Goal: Transaction & Acquisition: Complete application form

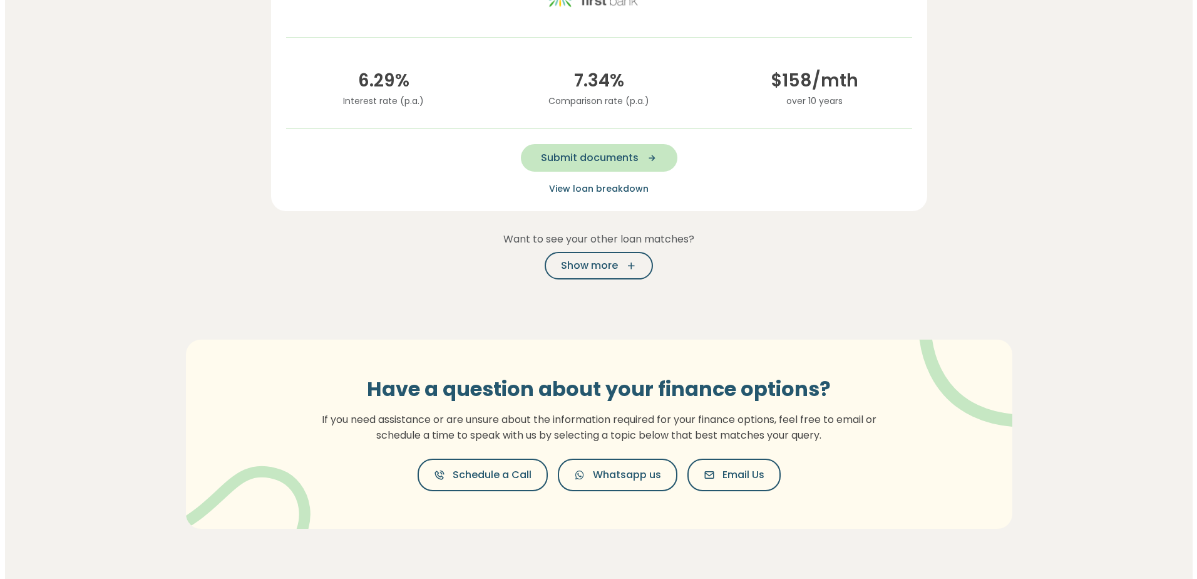
scroll to position [353, 0]
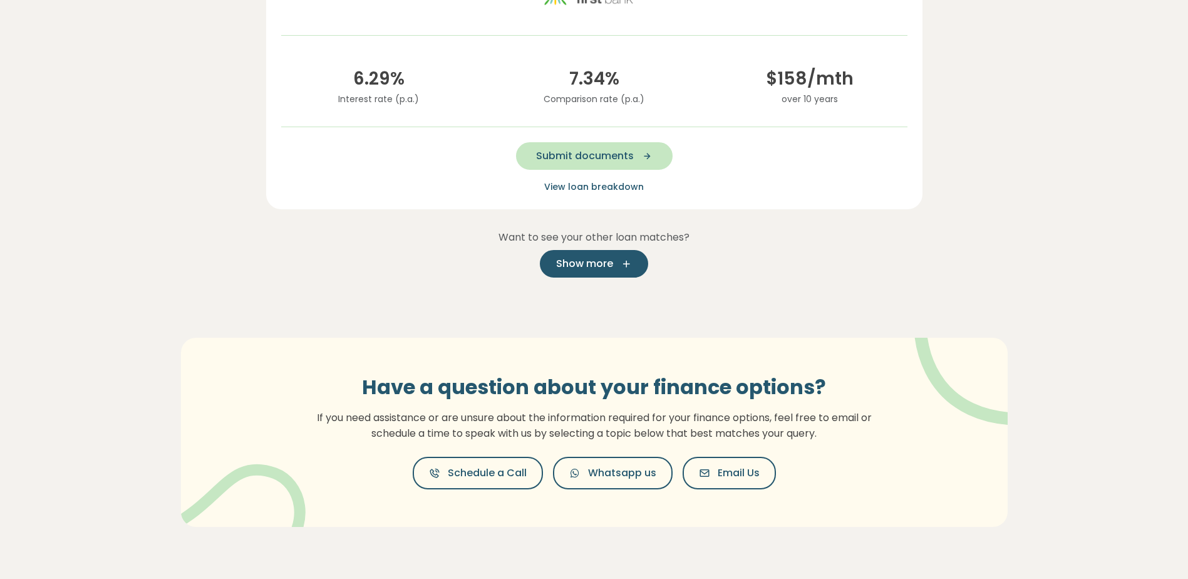
click at [598, 260] on span "Show more" at bounding box center [584, 263] width 57 height 15
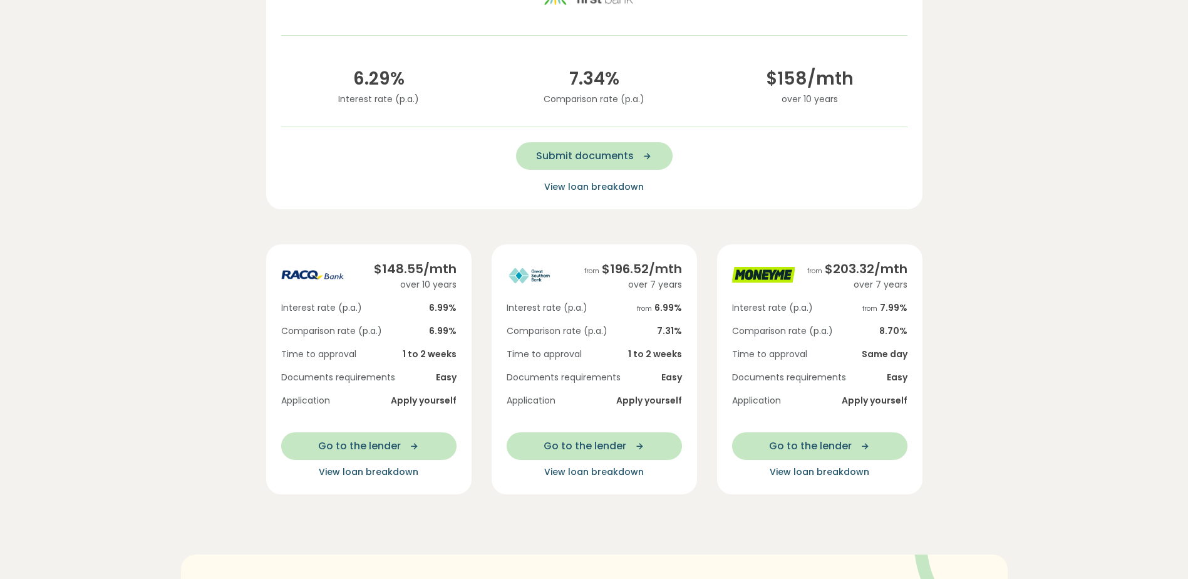
click at [375, 471] on span "View loan breakdown" at bounding box center [369, 471] width 100 height 13
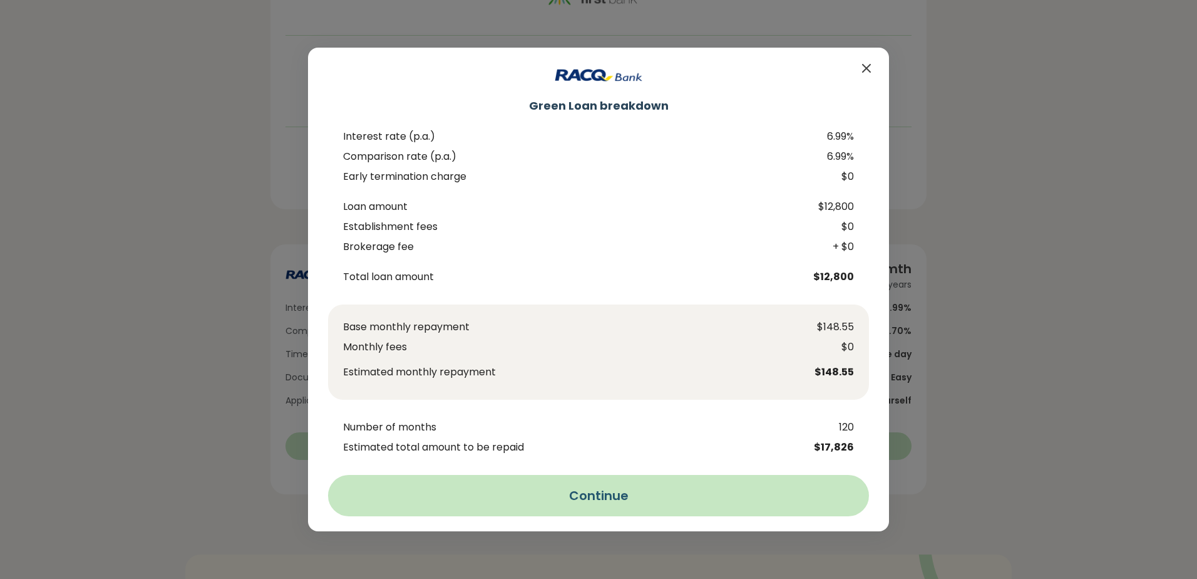
click at [597, 493] on button "Continue" at bounding box center [598, 495] width 541 height 41
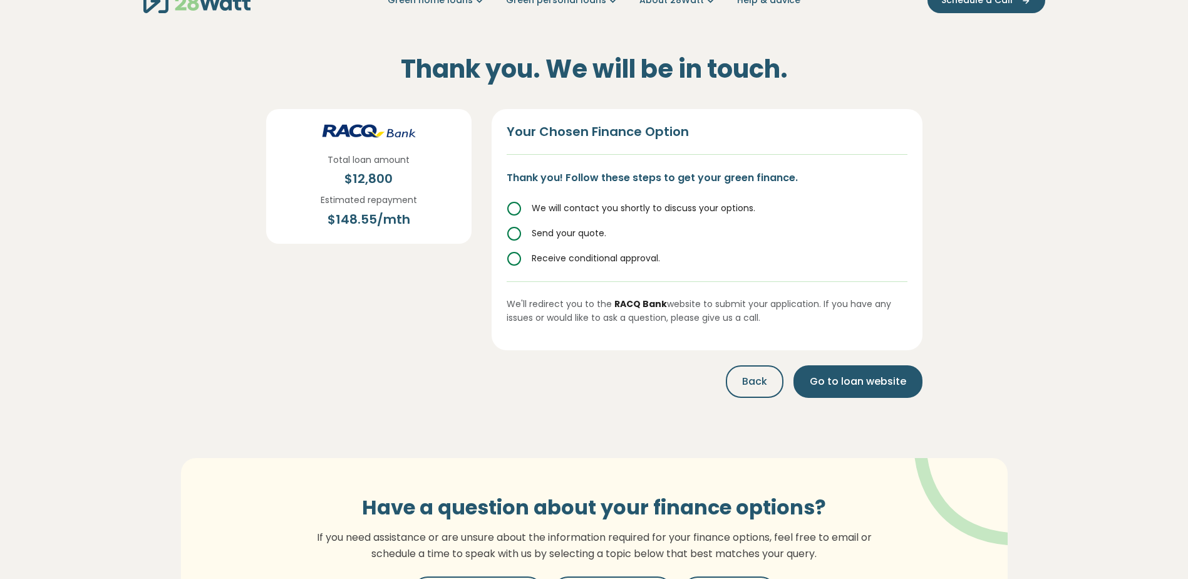
scroll to position [0, 0]
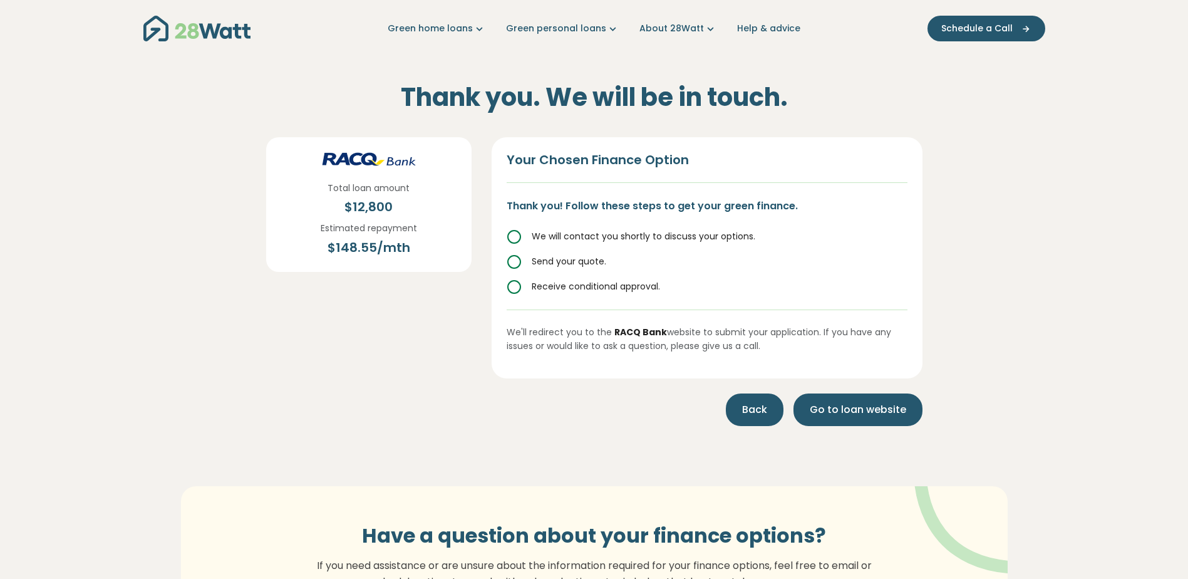
click at [753, 408] on span "Back" at bounding box center [754, 409] width 25 height 15
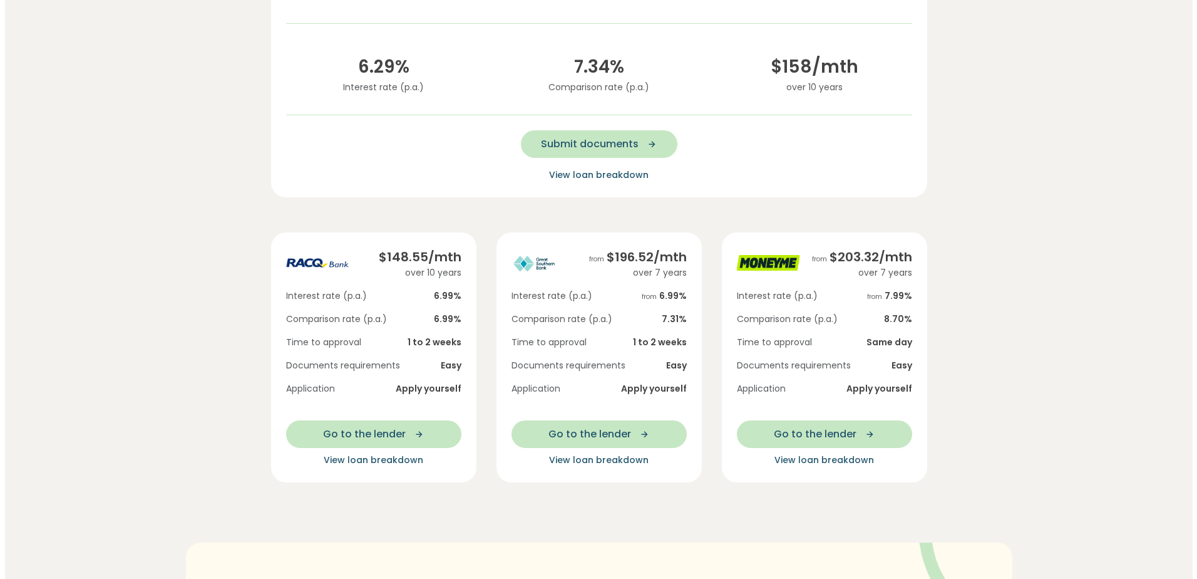
scroll to position [391, 0]
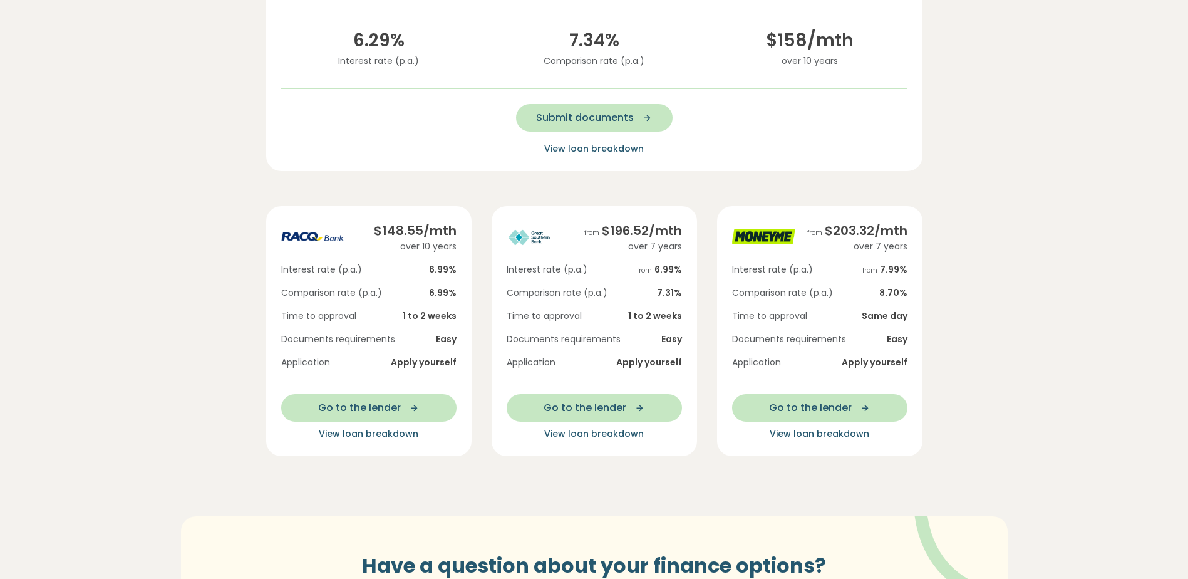
click at [604, 431] on span "View loan breakdown" at bounding box center [594, 433] width 100 height 13
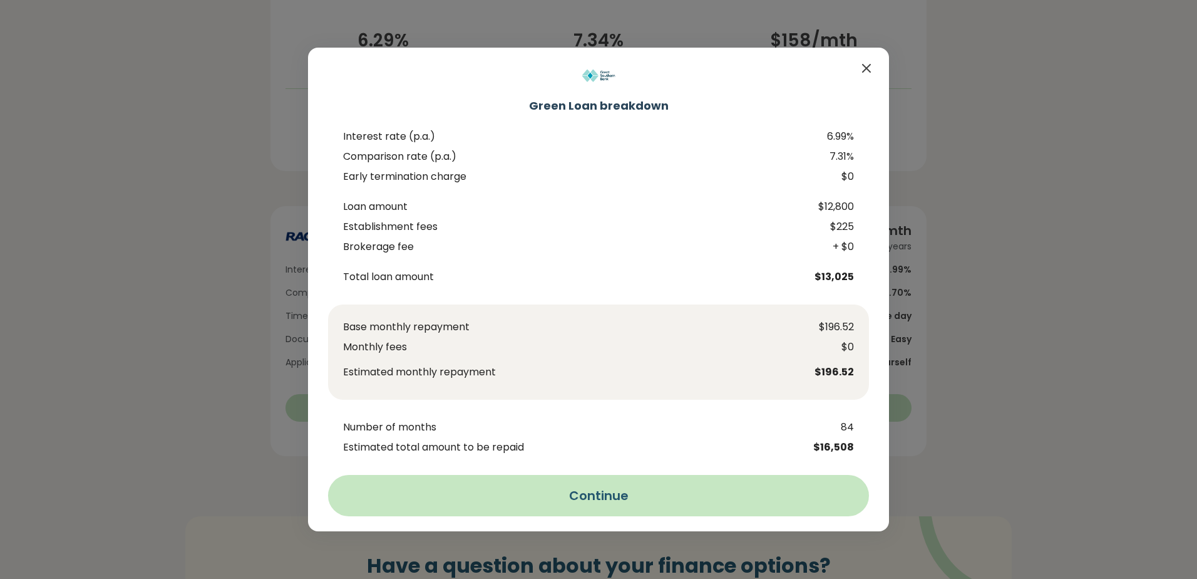
click at [607, 489] on button "Continue" at bounding box center [598, 495] width 541 height 41
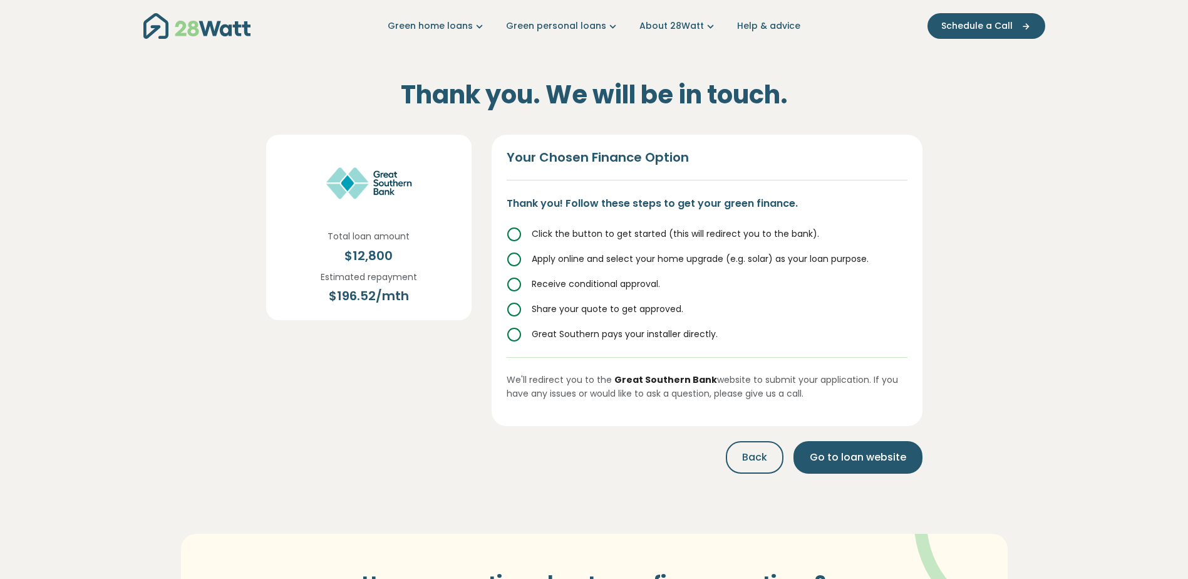
scroll to position [0, 0]
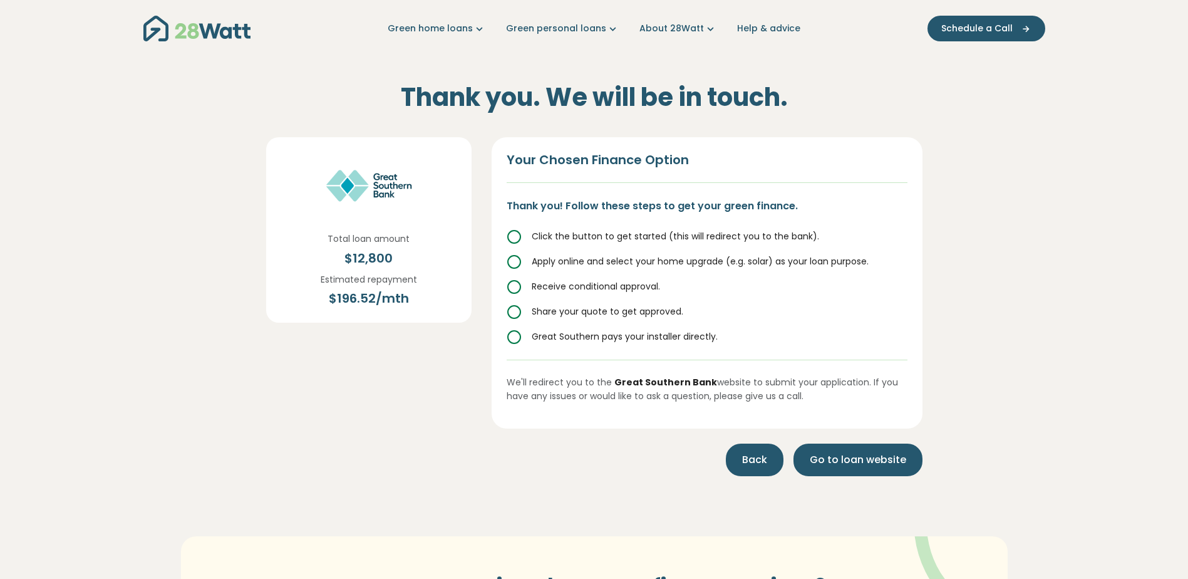
click at [767, 454] on span "Back" at bounding box center [754, 459] width 25 height 15
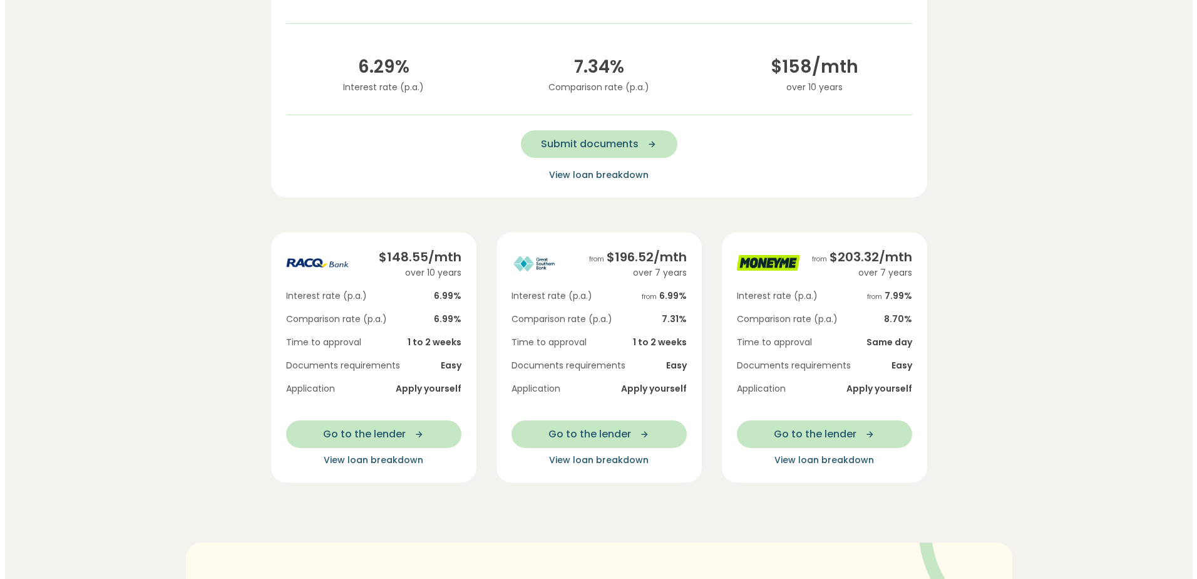
scroll to position [403, 0]
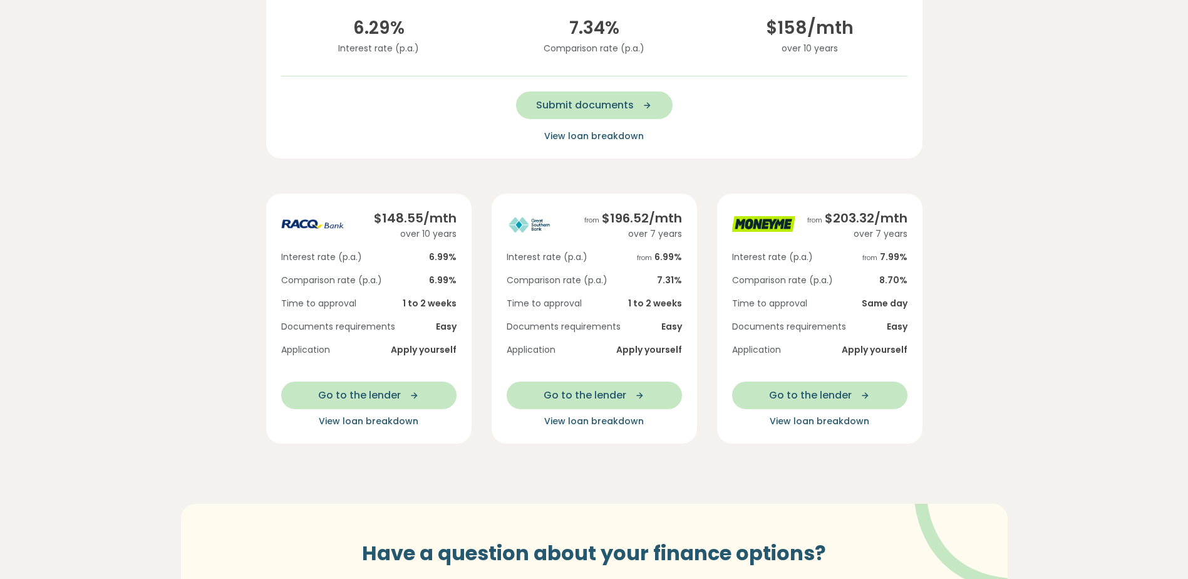
click at [845, 420] on span "View loan breakdown" at bounding box center [820, 421] width 100 height 13
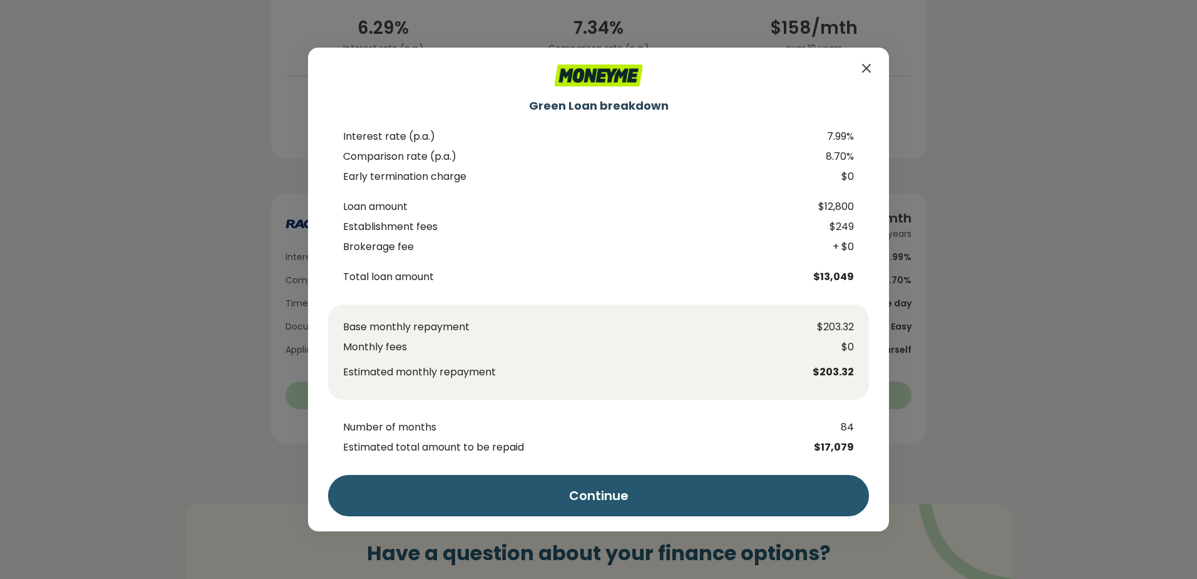
click at [871, 63] on icon "Close" at bounding box center [866, 68] width 15 height 15
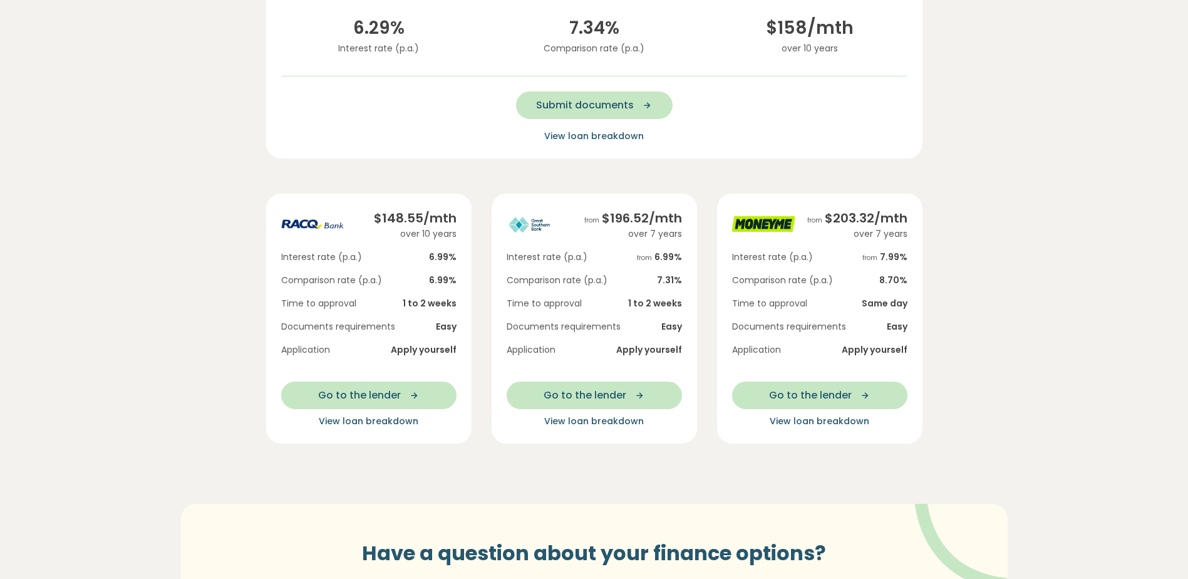
click at [369, 418] on span "View loan breakdown" at bounding box center [369, 421] width 100 height 13
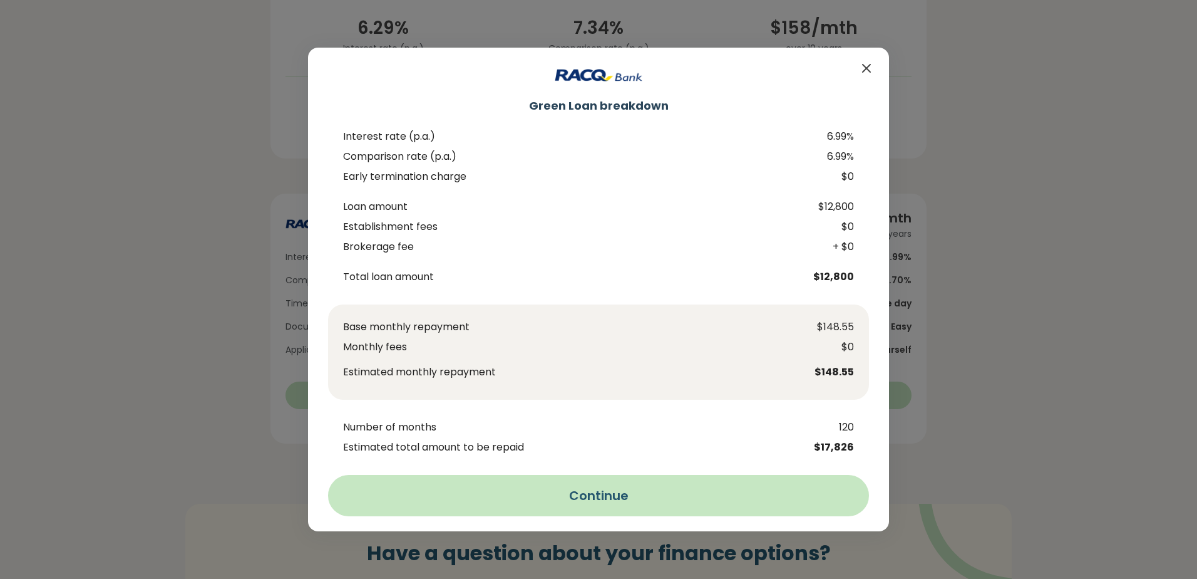
click at [607, 490] on button "Continue" at bounding box center [598, 495] width 541 height 41
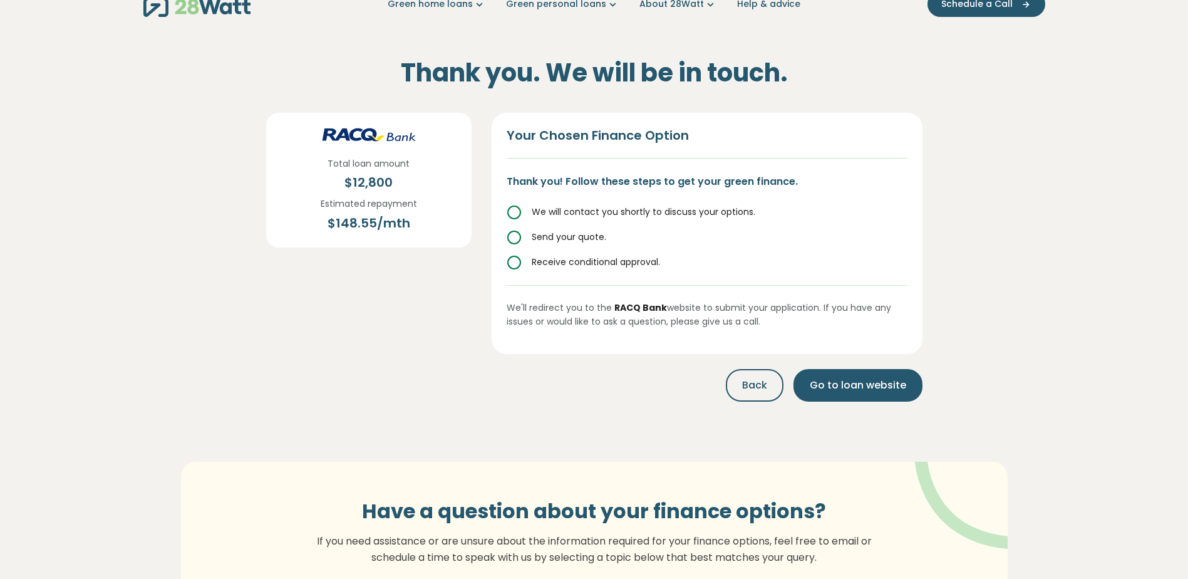
scroll to position [0, 0]
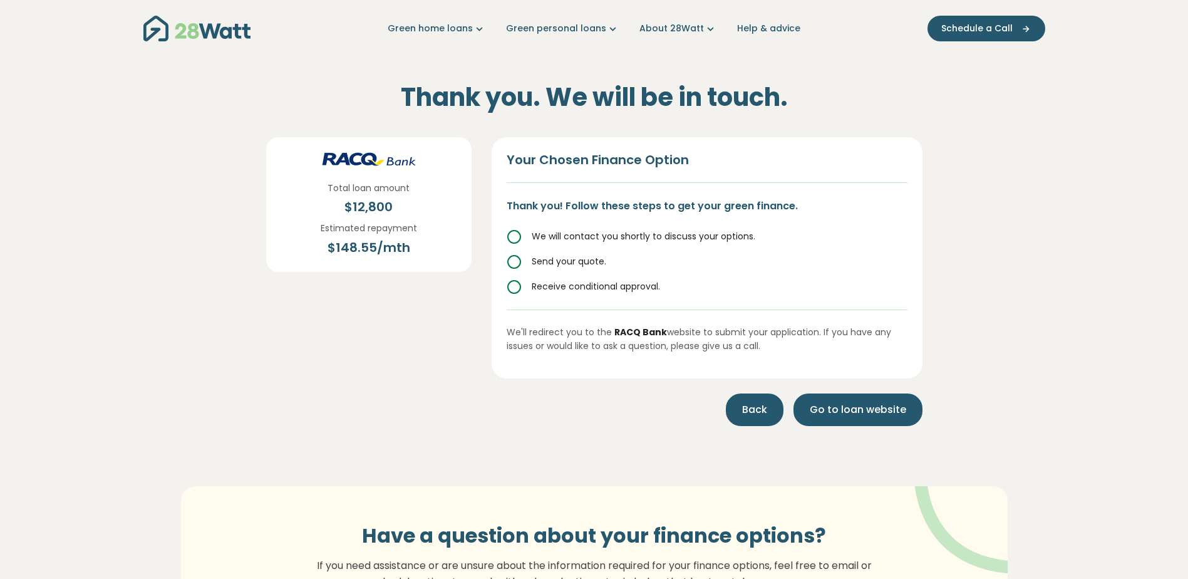
click at [747, 403] on span "Back" at bounding box center [754, 409] width 25 height 15
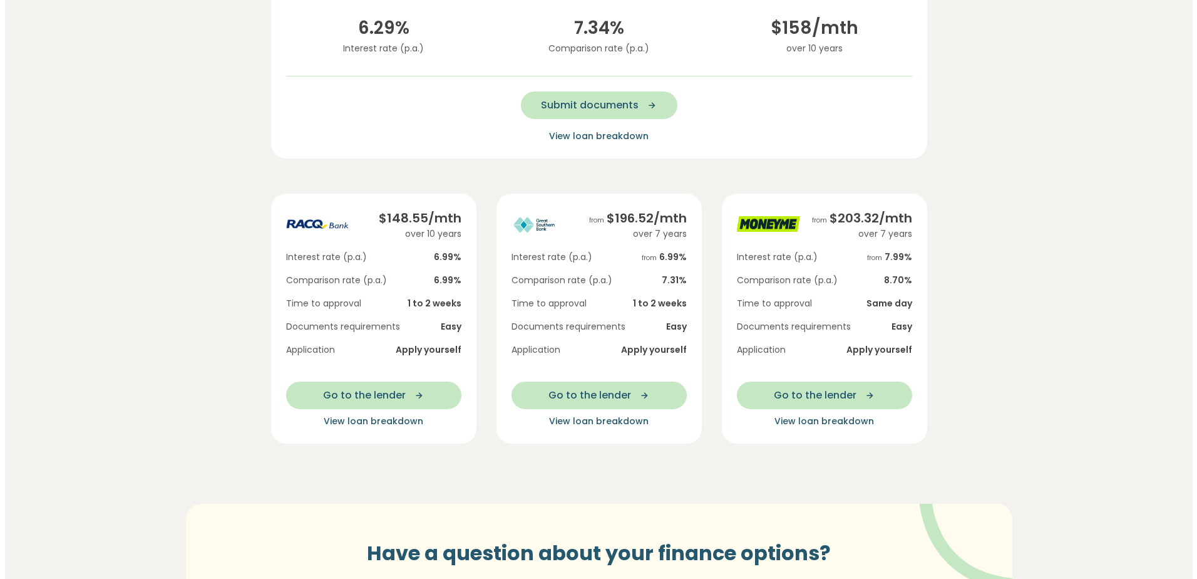
scroll to position [410, 0]
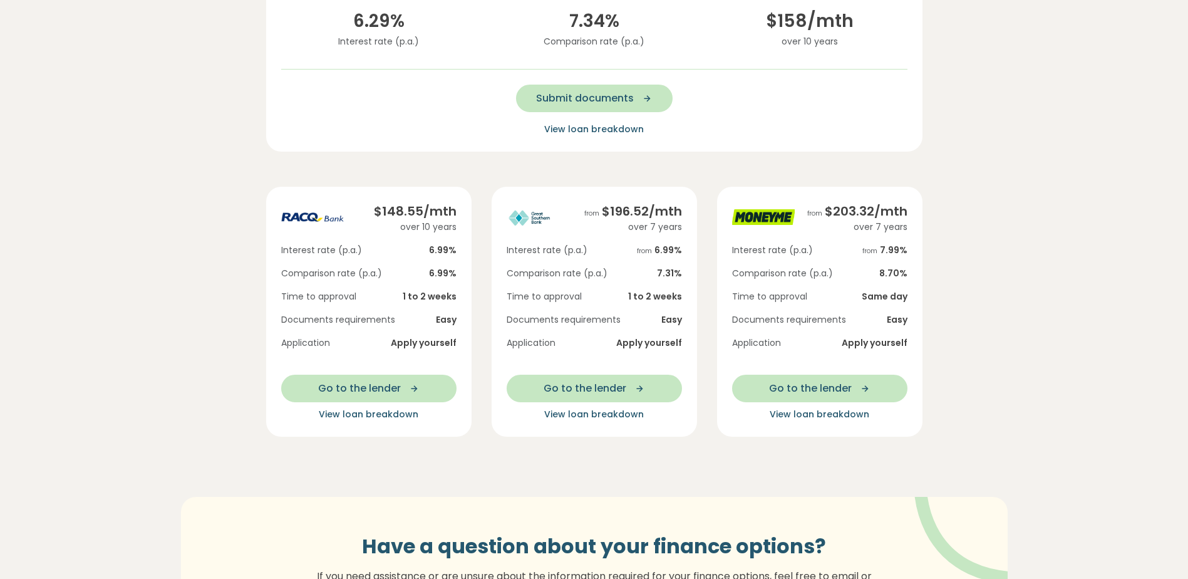
click at [352, 413] on span "View loan breakdown" at bounding box center [369, 414] width 100 height 13
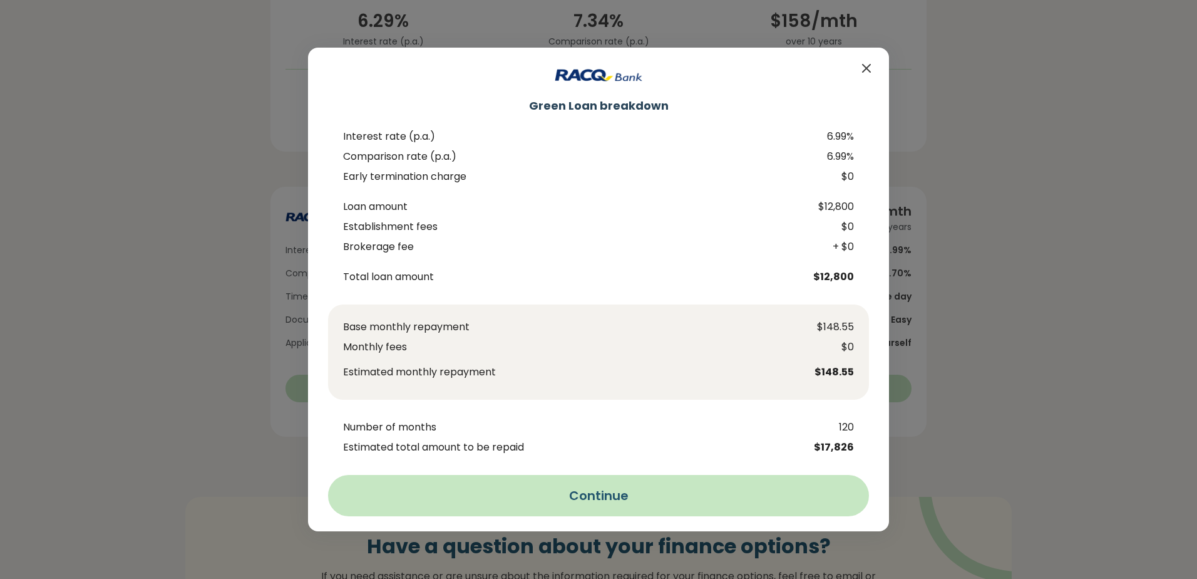
click at [596, 494] on button "Continue" at bounding box center [598, 495] width 541 height 41
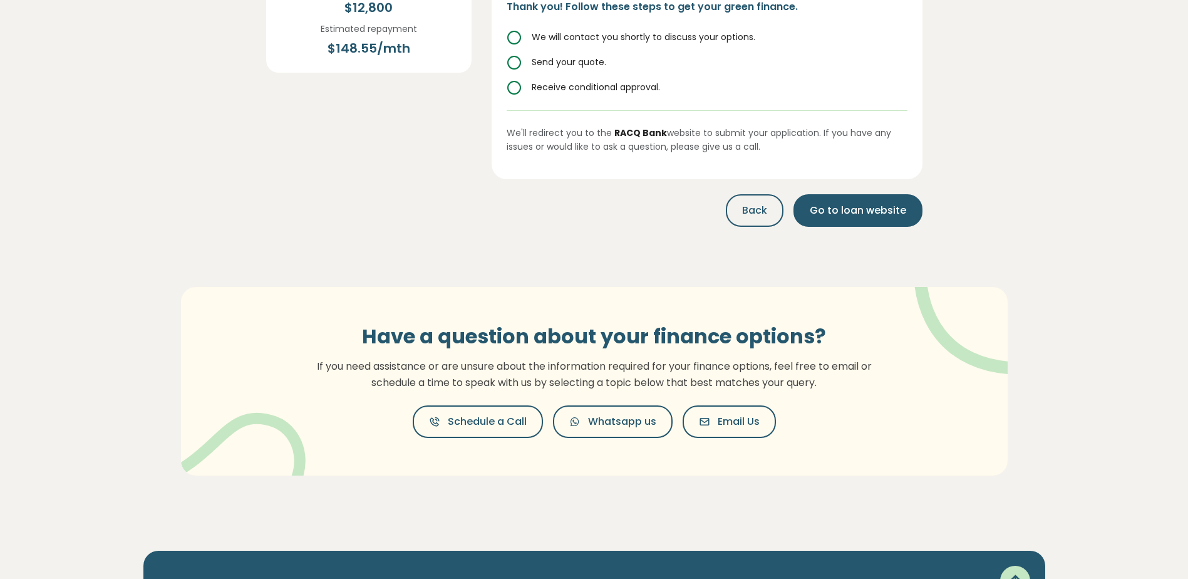
scroll to position [0, 0]
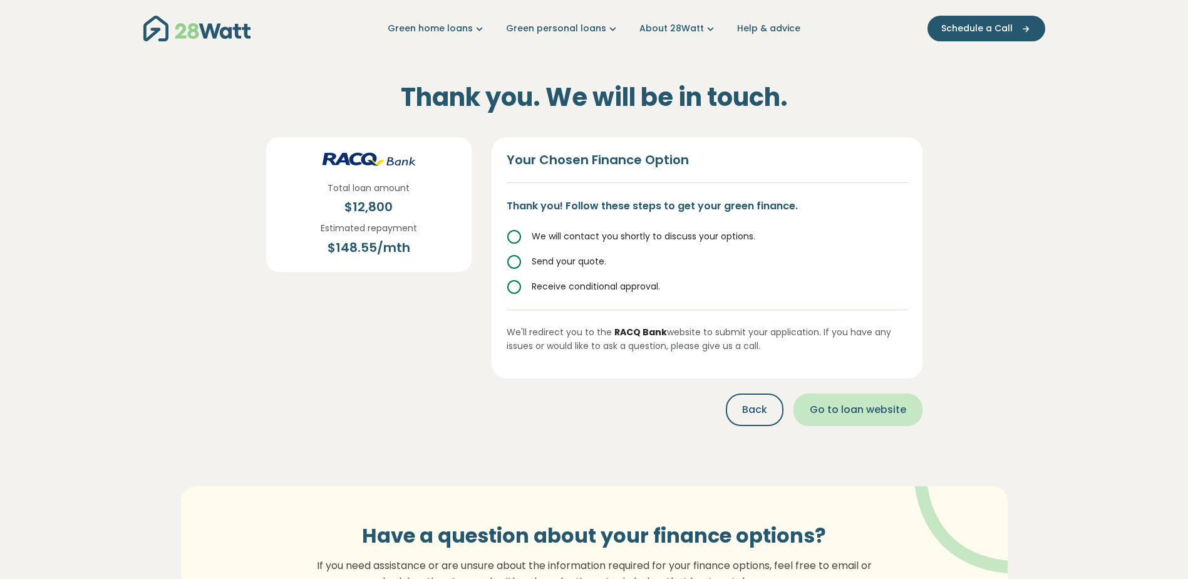
click at [845, 405] on span "Go to loan website" at bounding box center [858, 409] width 96 height 15
click at [758, 414] on span "Back" at bounding box center [754, 409] width 25 height 15
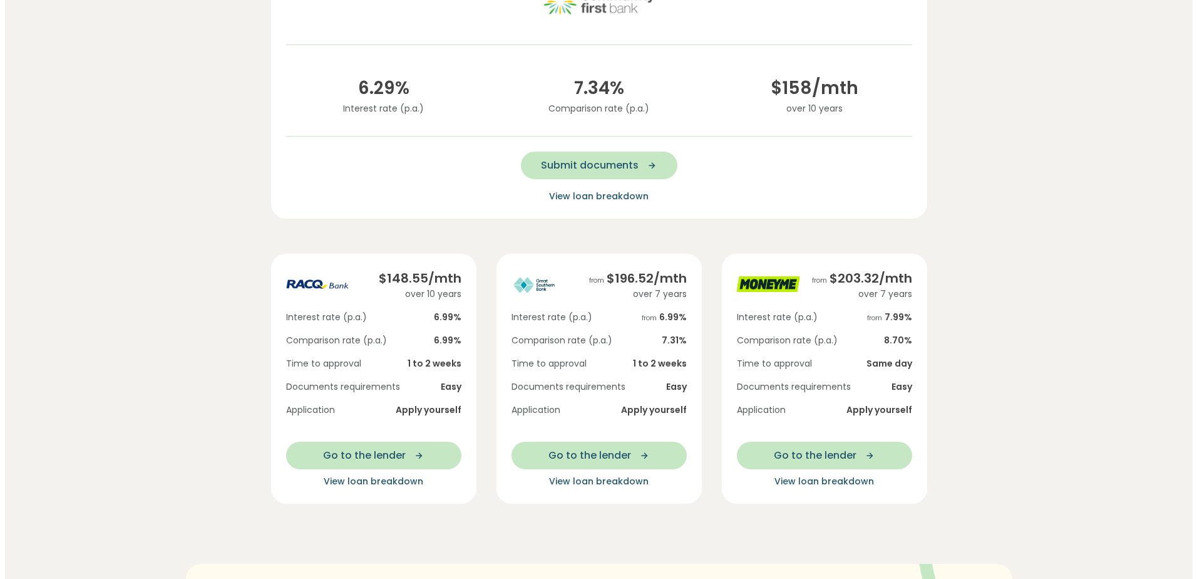
scroll to position [358, 0]
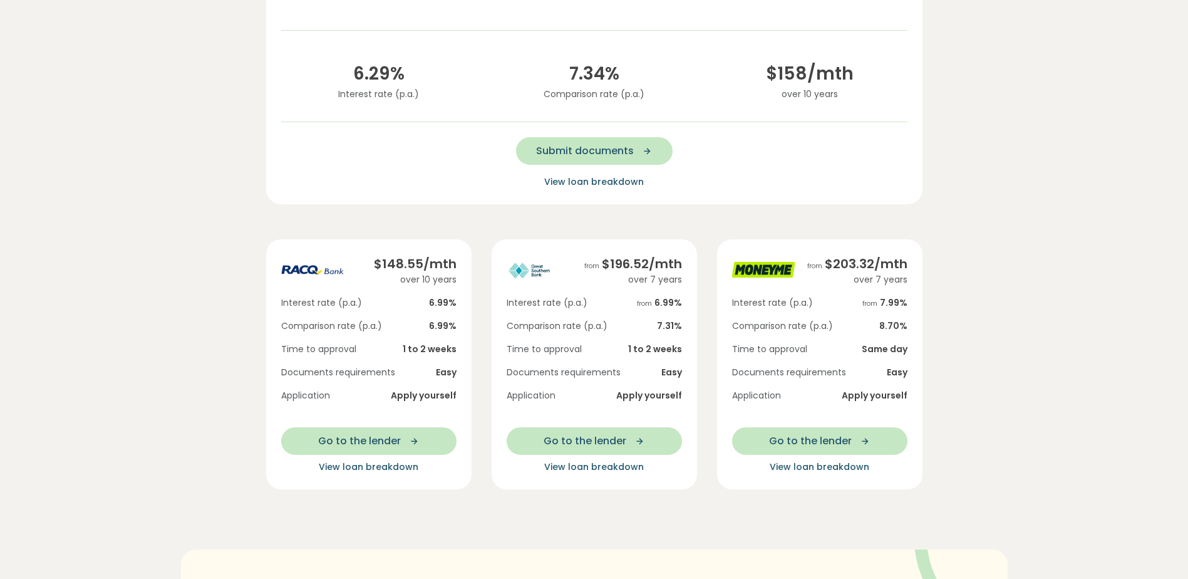
click at [597, 465] on span "View loan breakdown" at bounding box center [594, 466] width 100 height 13
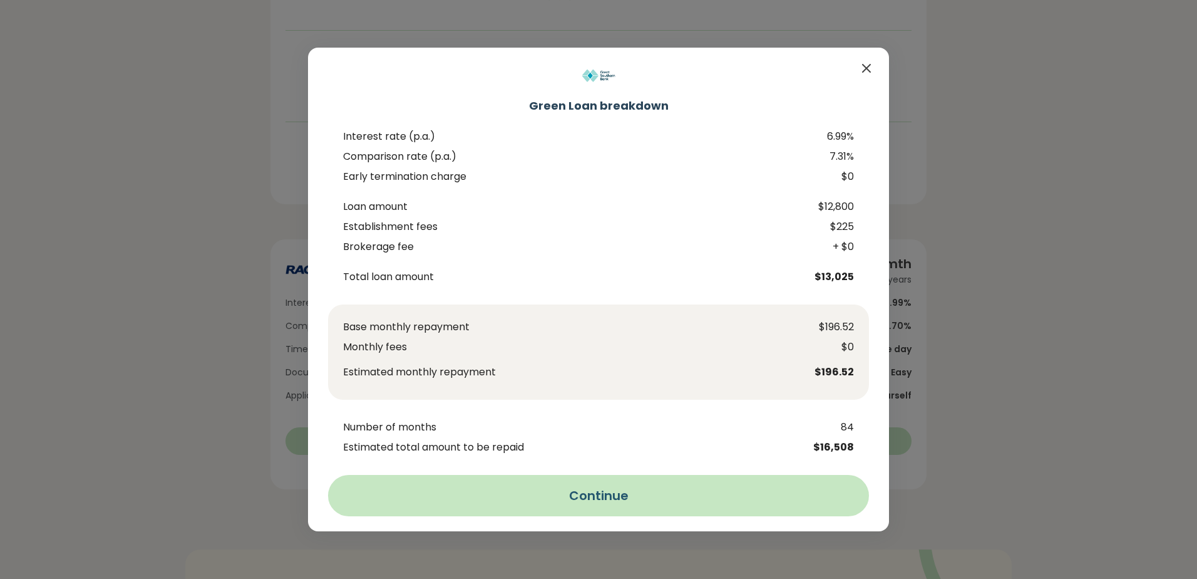
click at [601, 491] on button "Continue" at bounding box center [598, 495] width 541 height 41
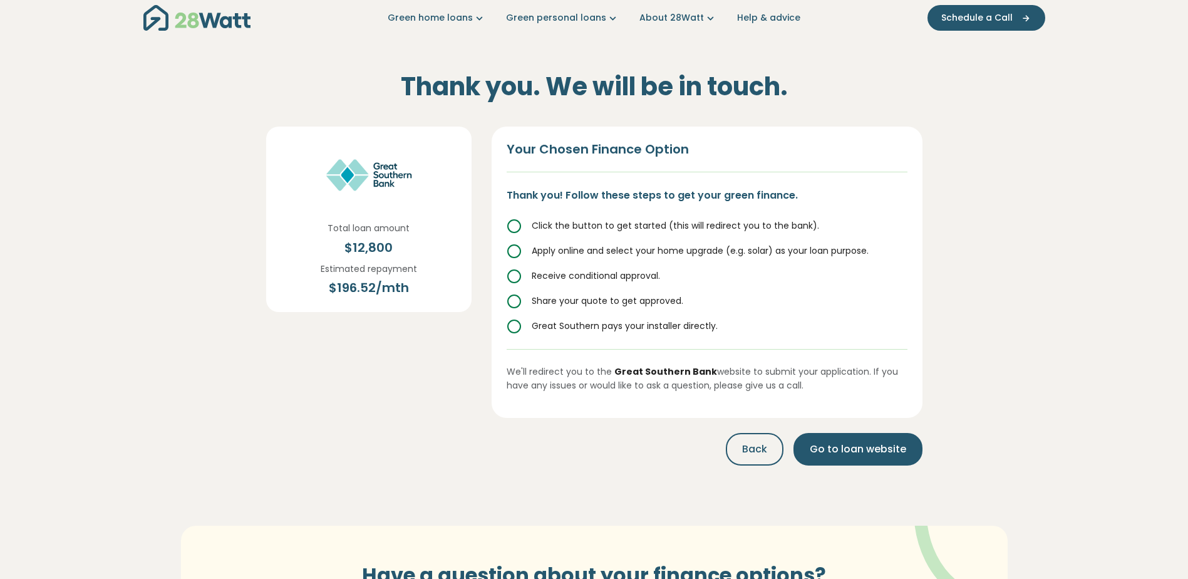
scroll to position [0, 0]
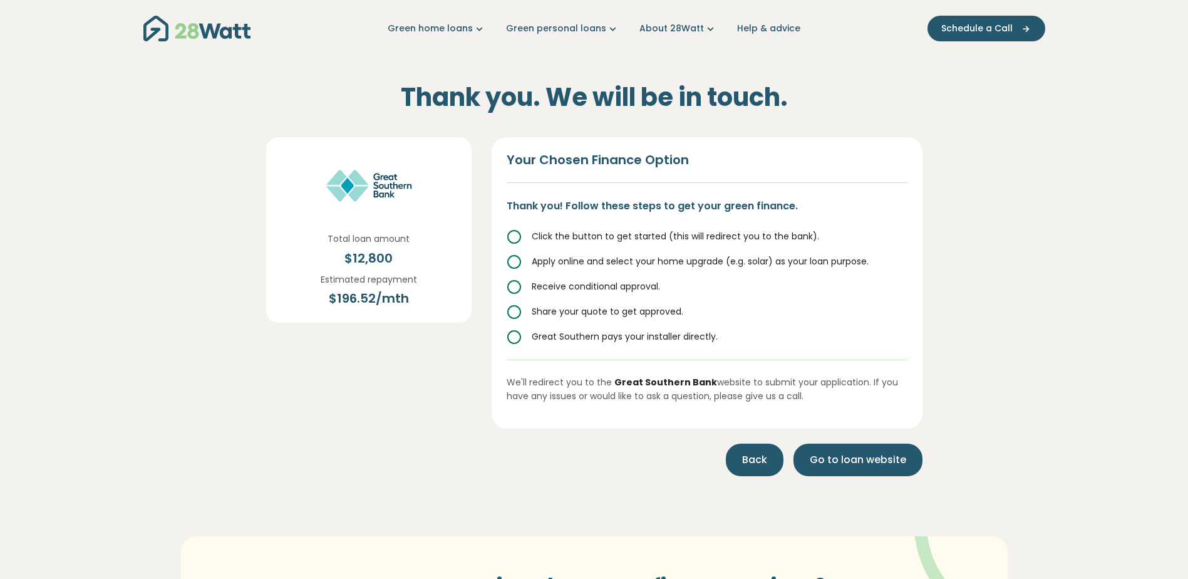
click at [752, 460] on span "Back" at bounding box center [754, 459] width 25 height 15
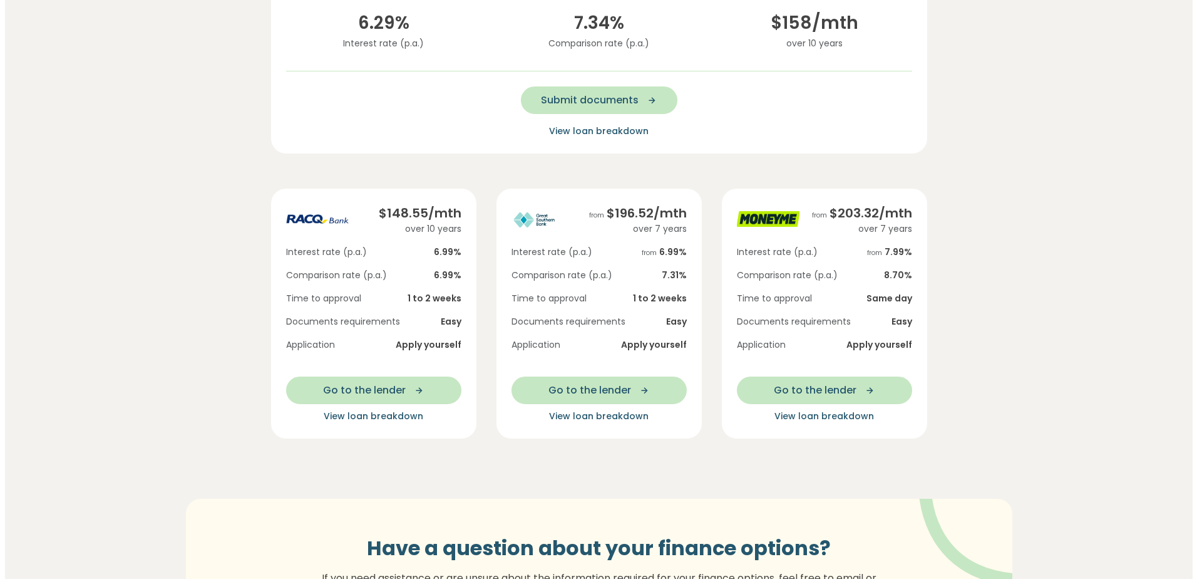
scroll to position [410, 0]
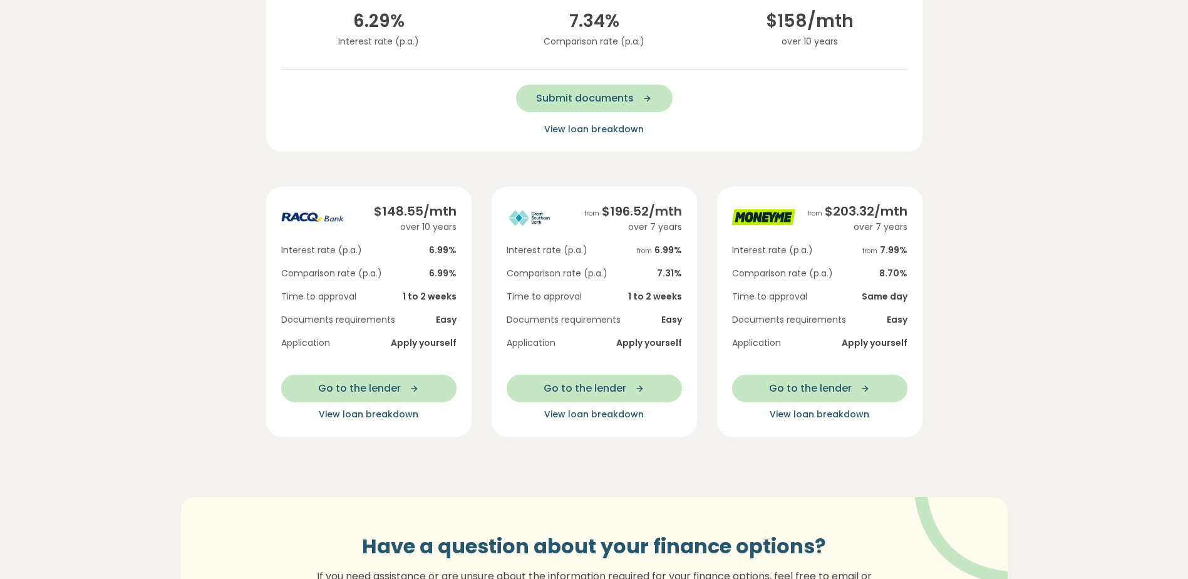
click at [612, 413] on span "View loan breakdown" at bounding box center [594, 414] width 100 height 13
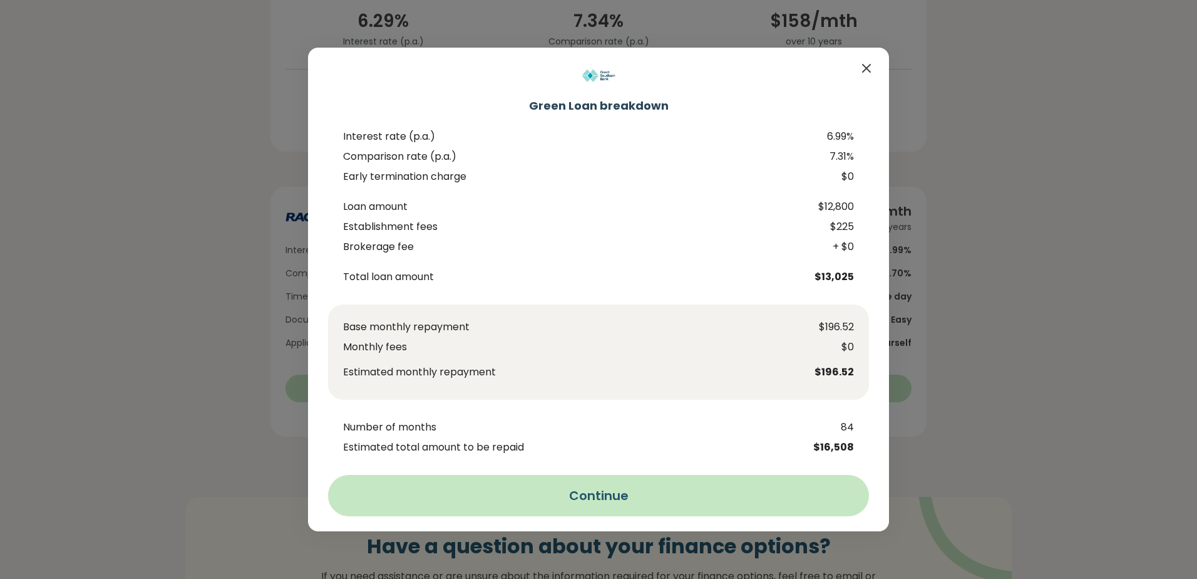
click at [597, 493] on button "Continue" at bounding box center [598, 495] width 541 height 41
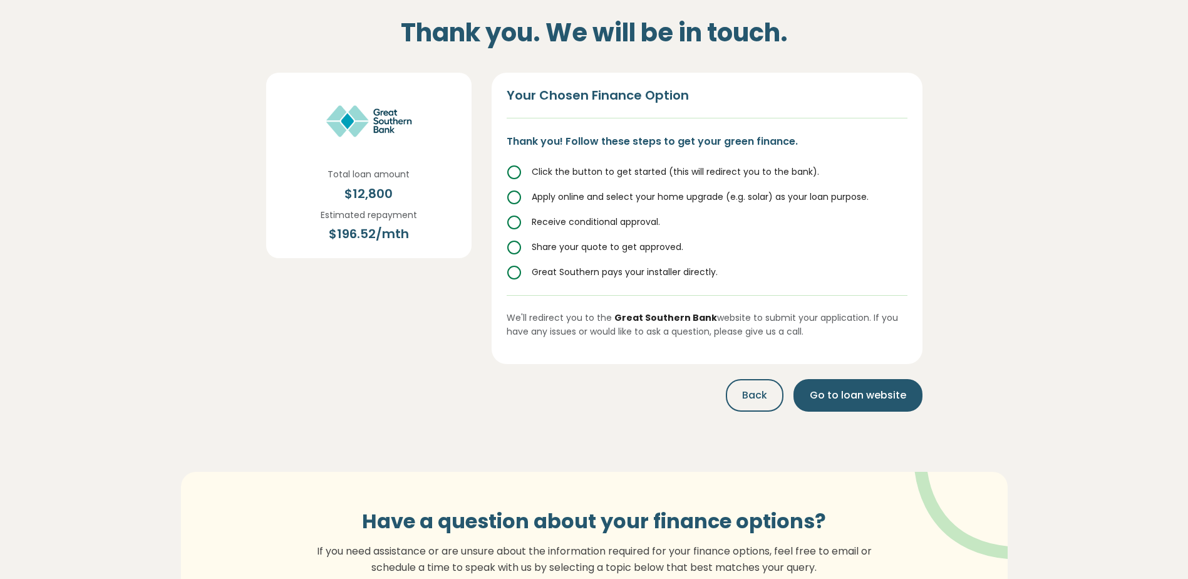
scroll to position [59, 0]
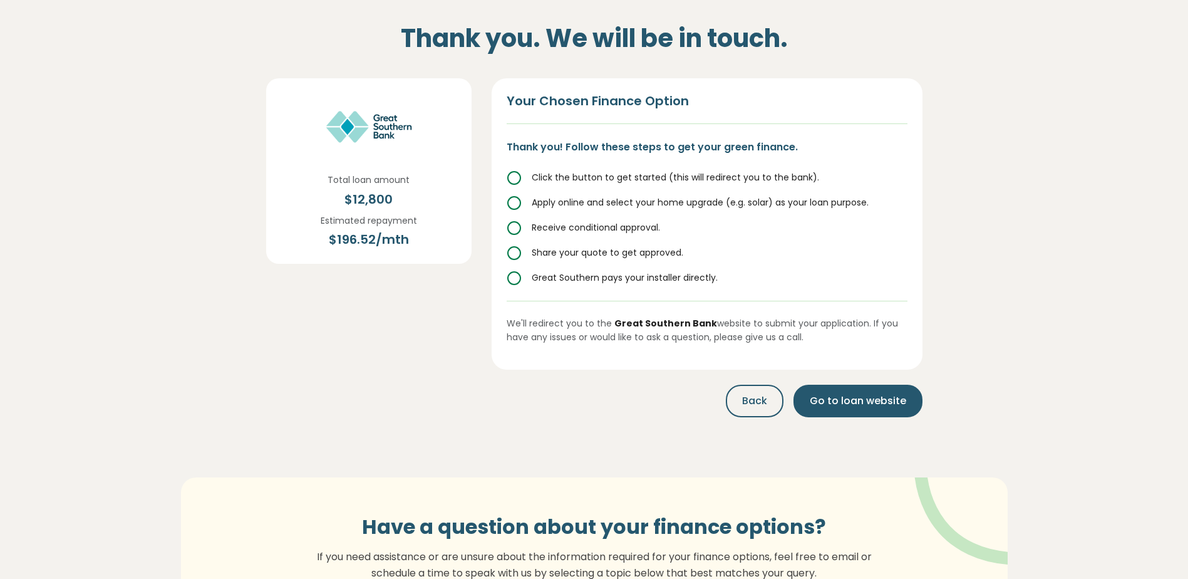
click at [514, 177] on icon at bounding box center [514, 177] width 15 height 15
click at [740, 402] on button "Back" at bounding box center [755, 401] width 58 height 33
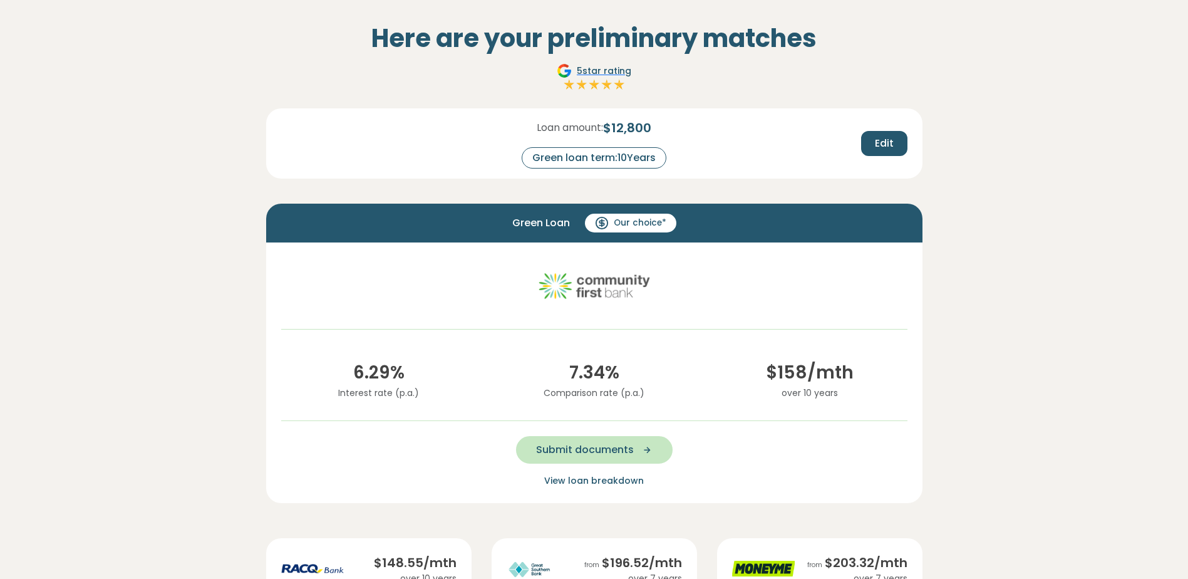
click at [589, 478] on span "View loan breakdown" at bounding box center [594, 480] width 100 height 13
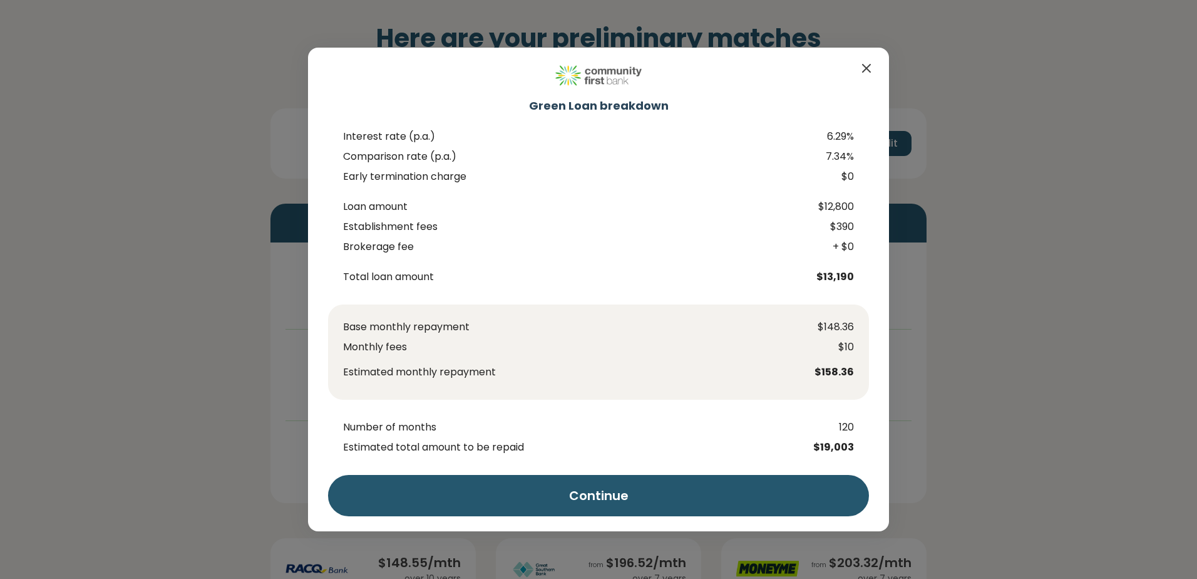
click at [868, 67] on icon "Close" at bounding box center [867, 69] width 8 height 8
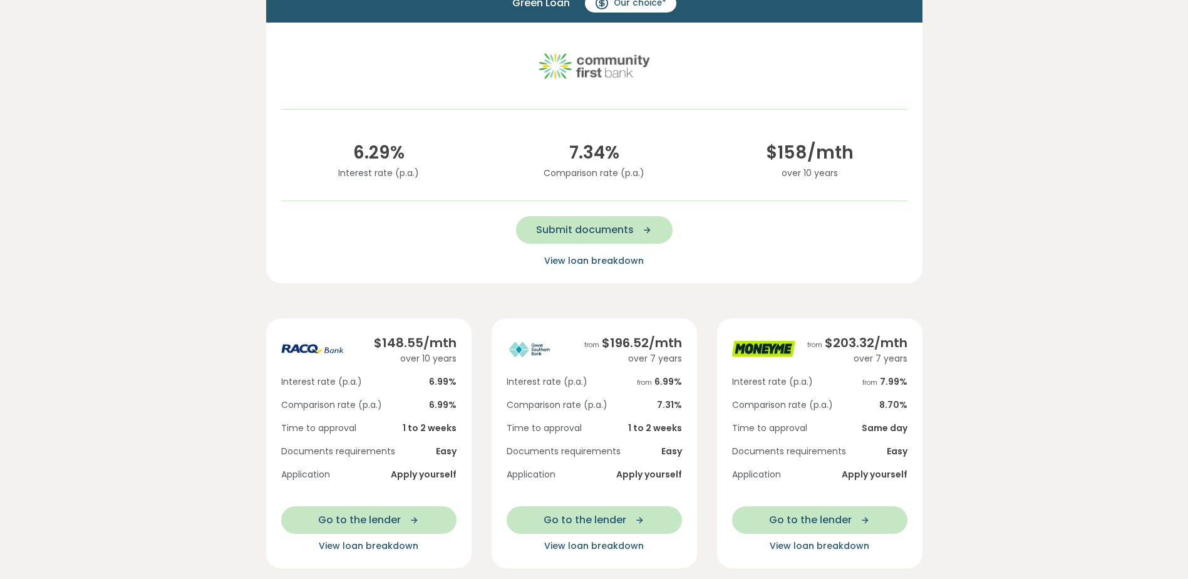
scroll to position [386, 0]
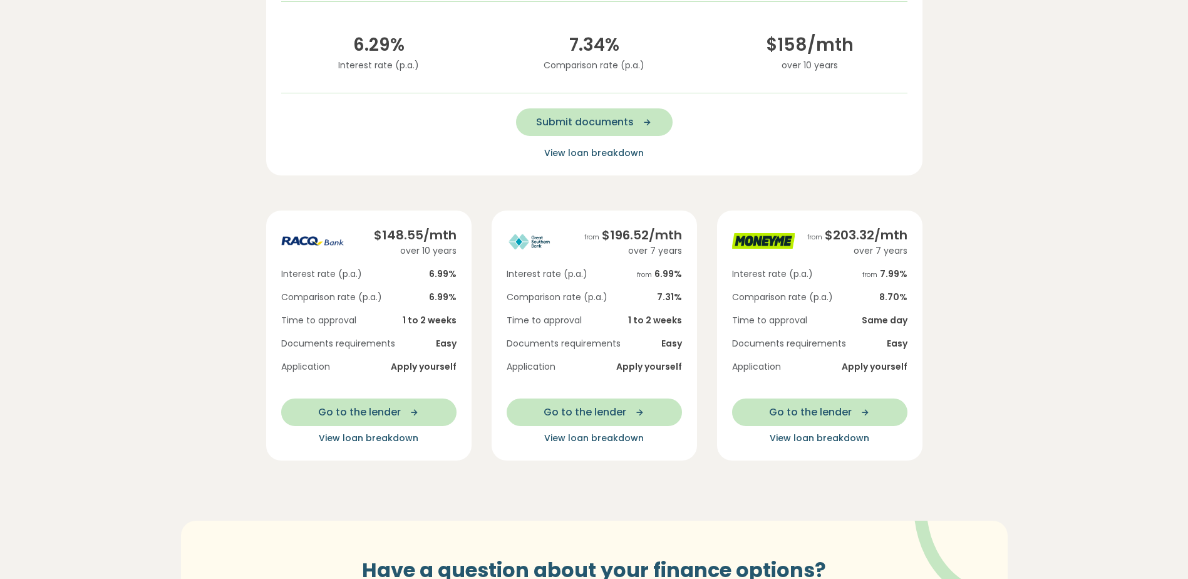
click at [869, 311] on div "Interest rate (p.a.) from 7.99 % Comparison rate (p.a.) 8.70 % Time to approval…" at bounding box center [819, 320] width 175 height 106
click at [803, 440] on span "View loan breakdown" at bounding box center [820, 437] width 100 height 13
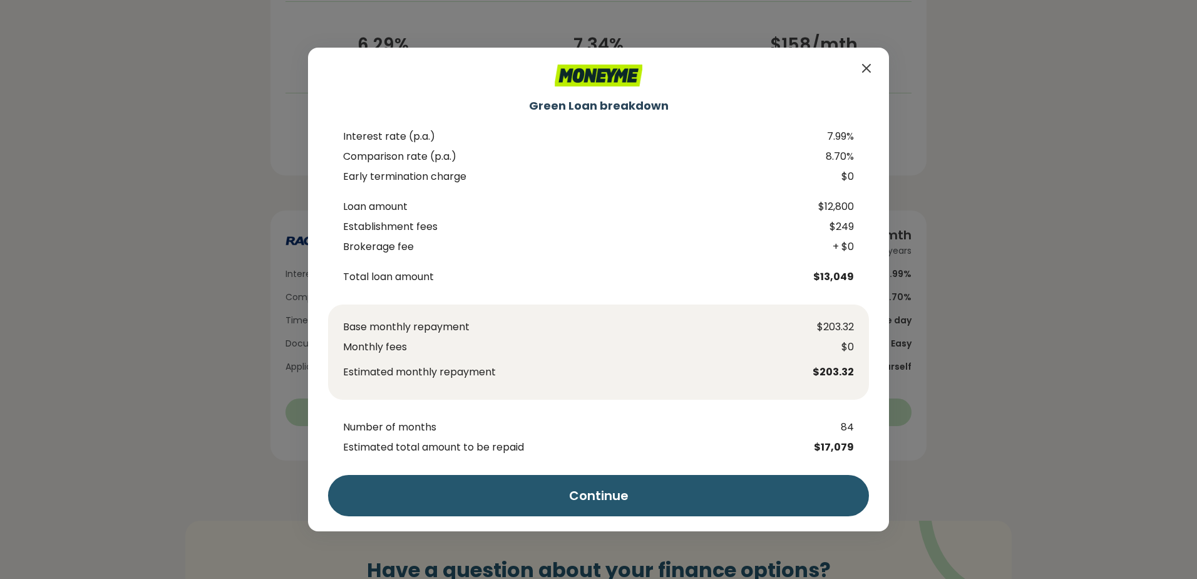
click at [868, 66] on icon "Close" at bounding box center [867, 69] width 8 height 8
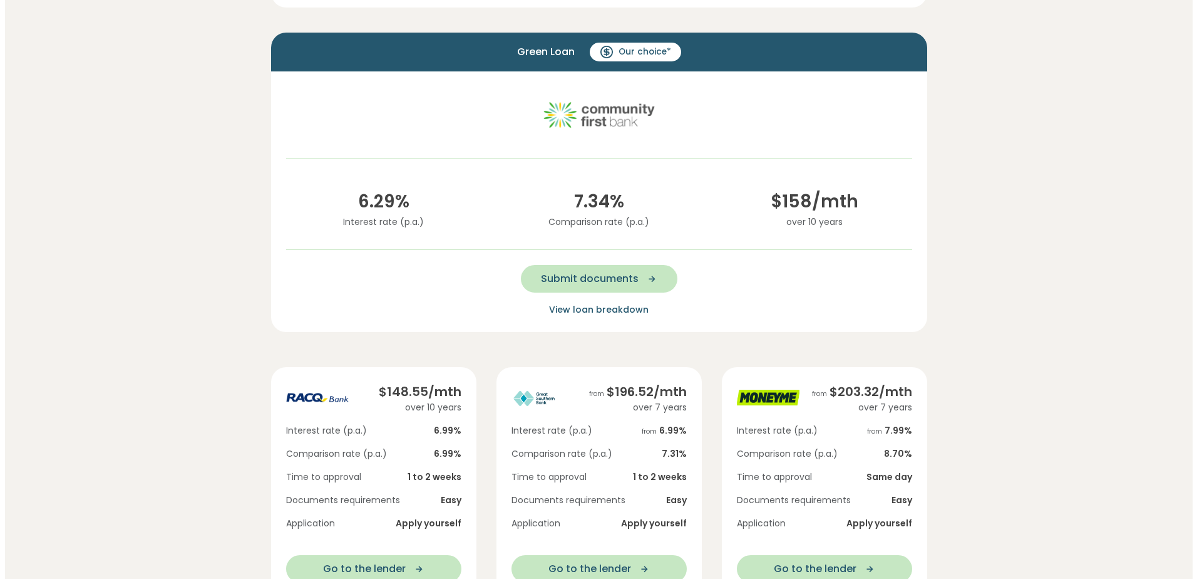
scroll to position [228, 0]
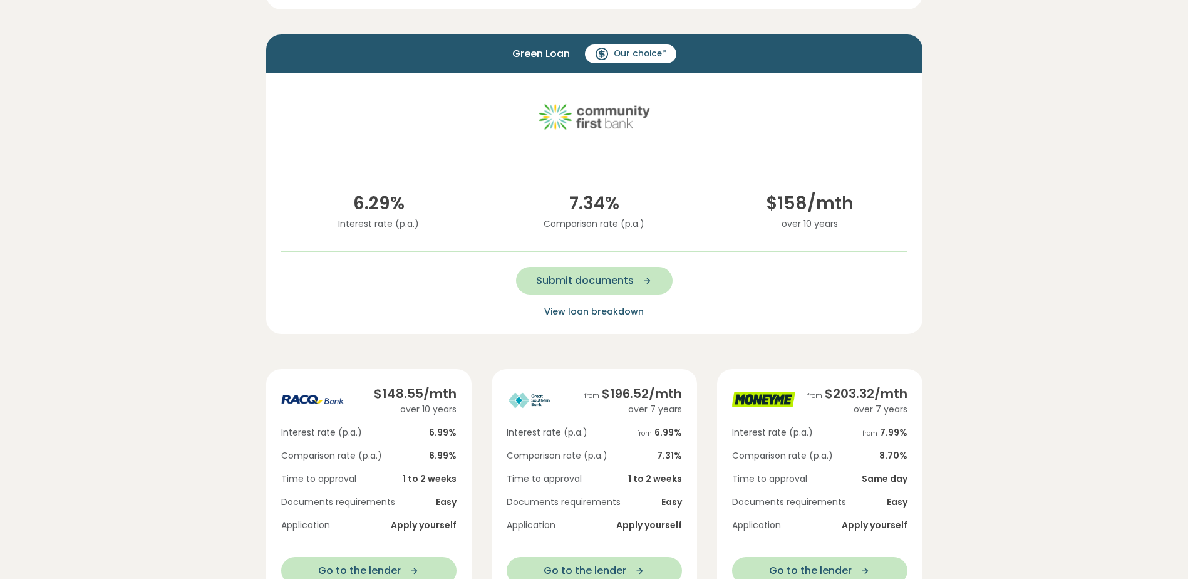
click at [628, 51] on span "Our choice*" at bounding box center [640, 54] width 53 height 13
click at [591, 311] on span "View loan breakdown" at bounding box center [594, 311] width 100 height 13
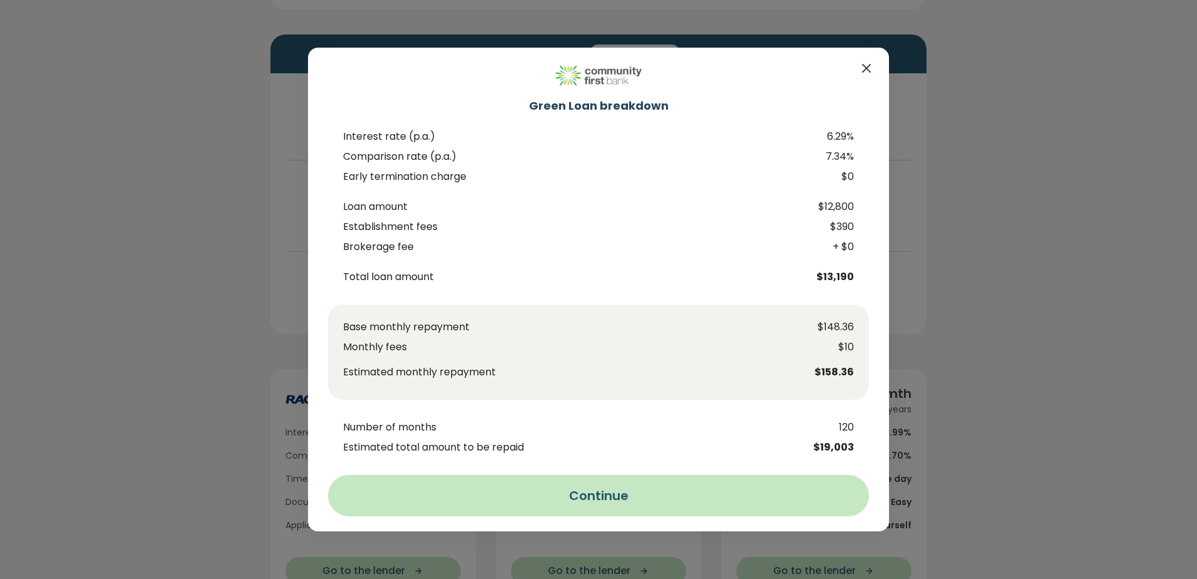
click at [584, 483] on button "Continue" at bounding box center [598, 495] width 541 height 41
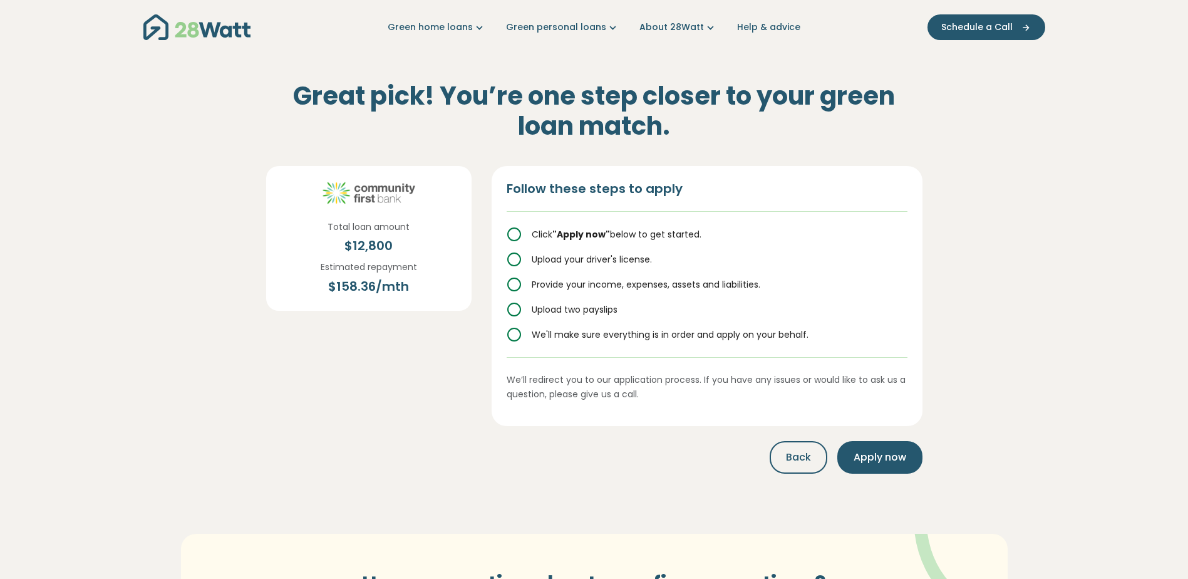
scroll to position [0, 0]
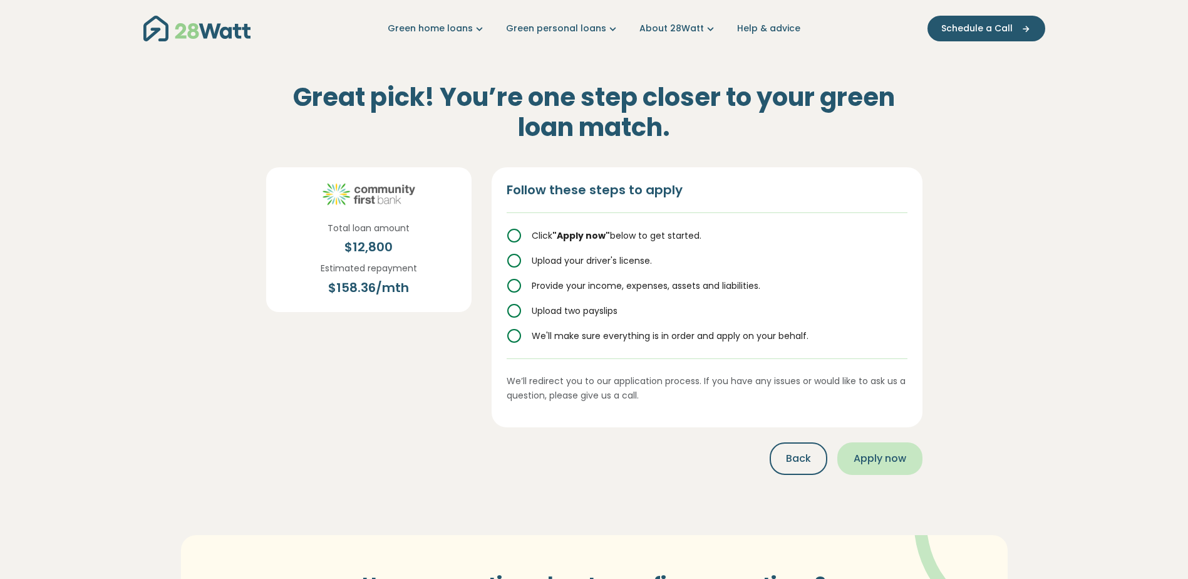
click at [879, 457] on span "Apply now" at bounding box center [880, 458] width 53 height 15
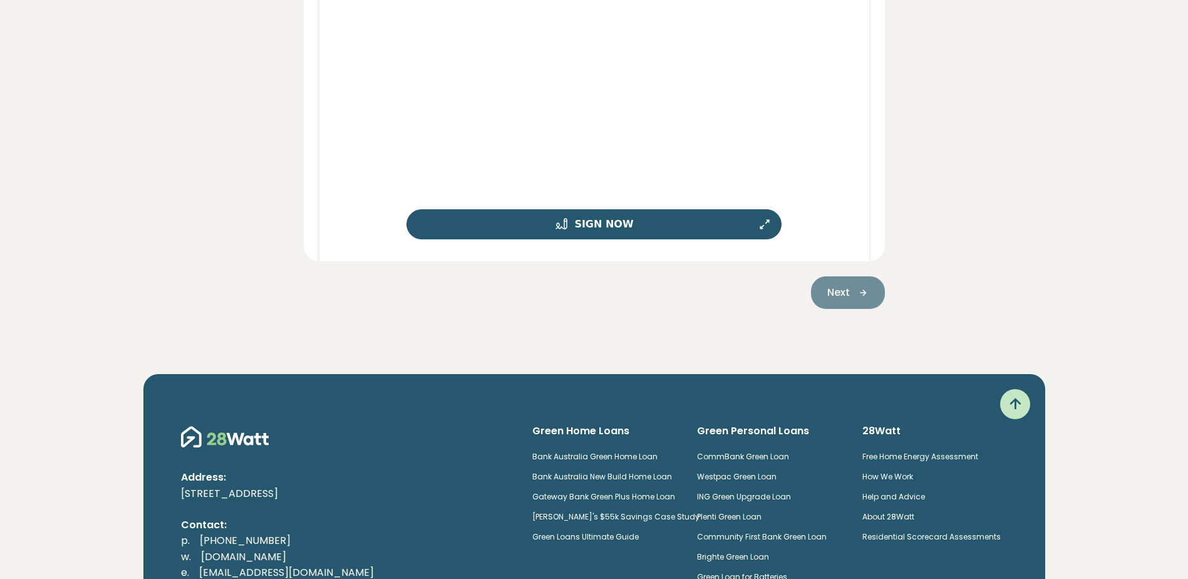
scroll to position [623, 0]
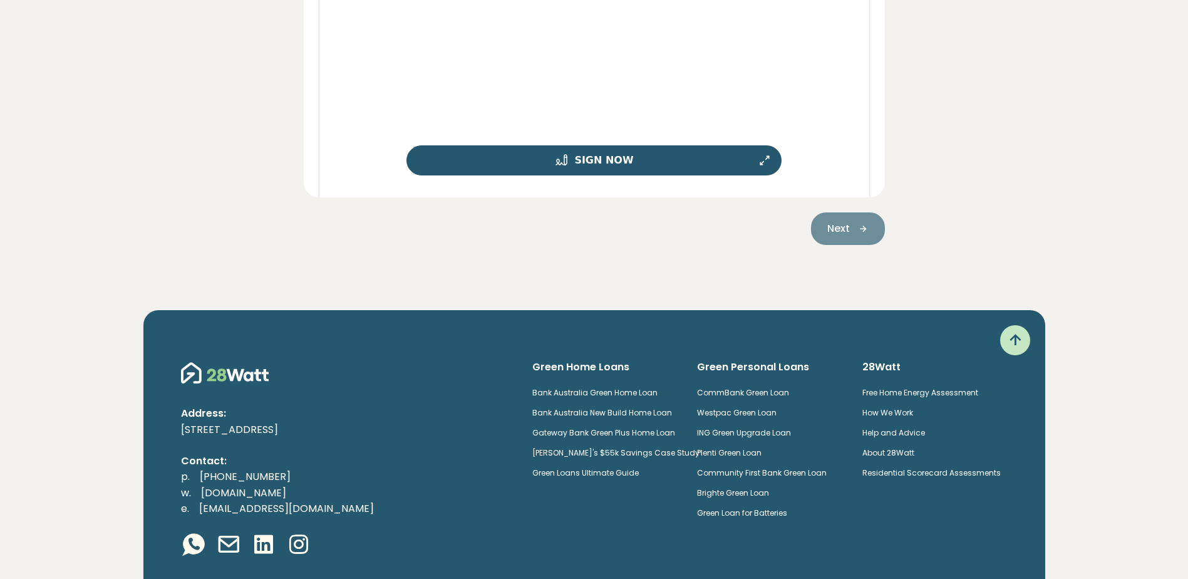
click at [845, 229] on div "Next" at bounding box center [848, 228] width 74 height 33
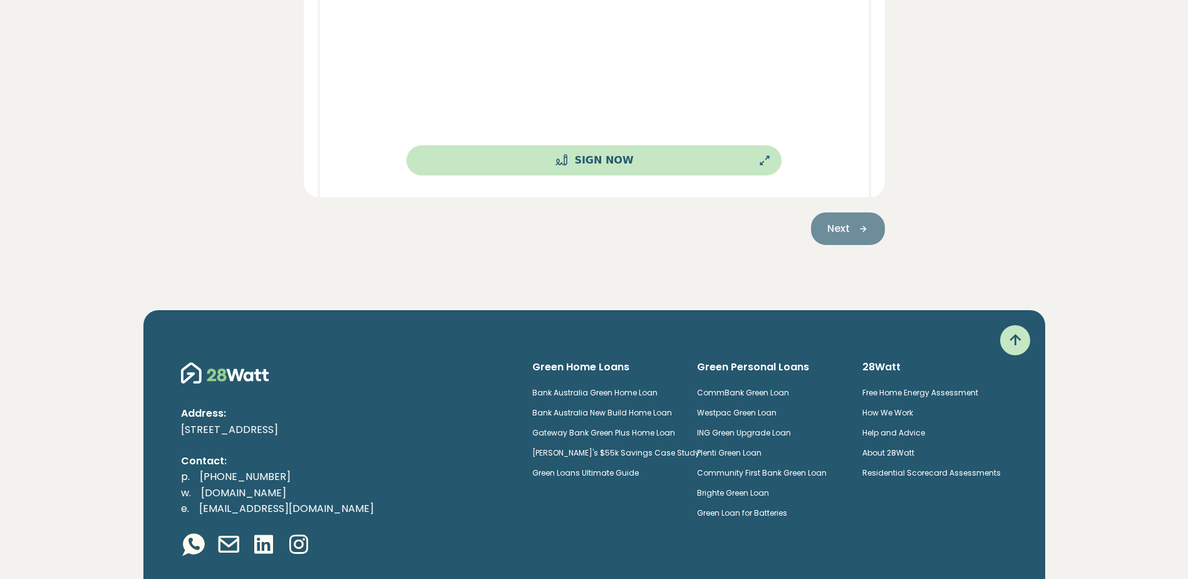
click at [621, 163] on button "Sign Now" at bounding box center [593, 160] width 375 height 30
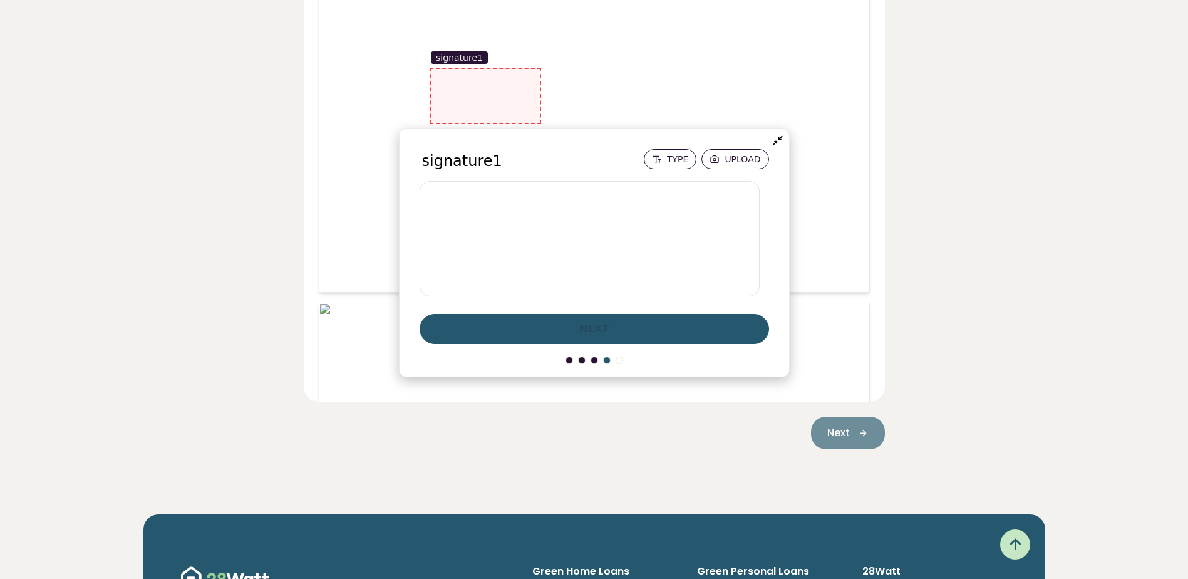
scroll to position [383, 0]
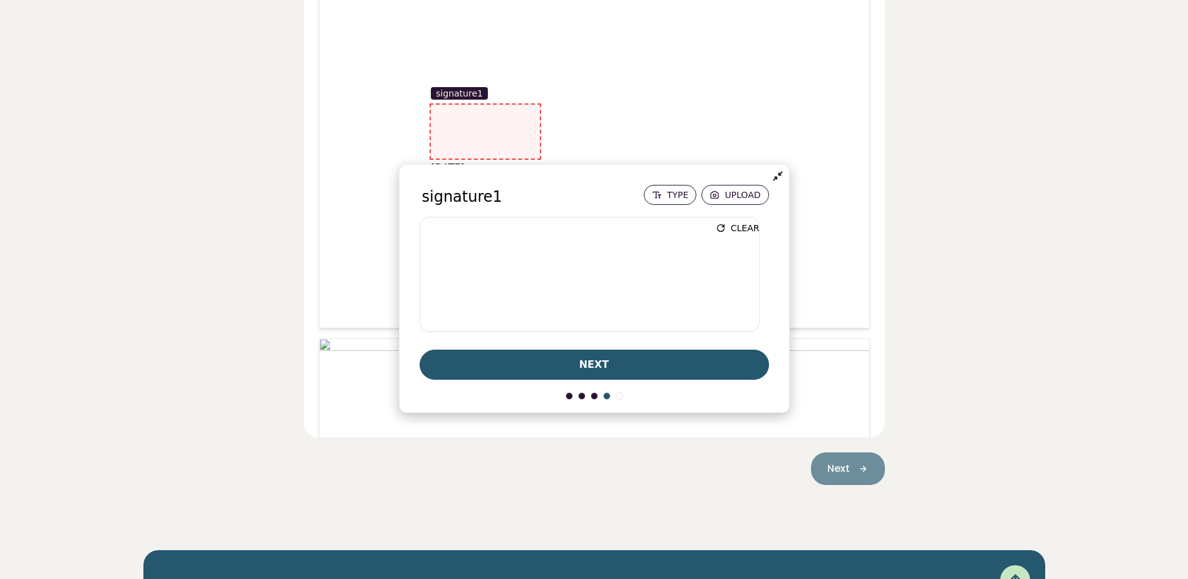
click at [584, 361] on span "next" at bounding box center [594, 363] width 30 height 15
click at [743, 198] on span "Upload" at bounding box center [743, 194] width 36 height 9
click at [0, 0] on input "Upload" at bounding box center [0, 0] width 0 height 0
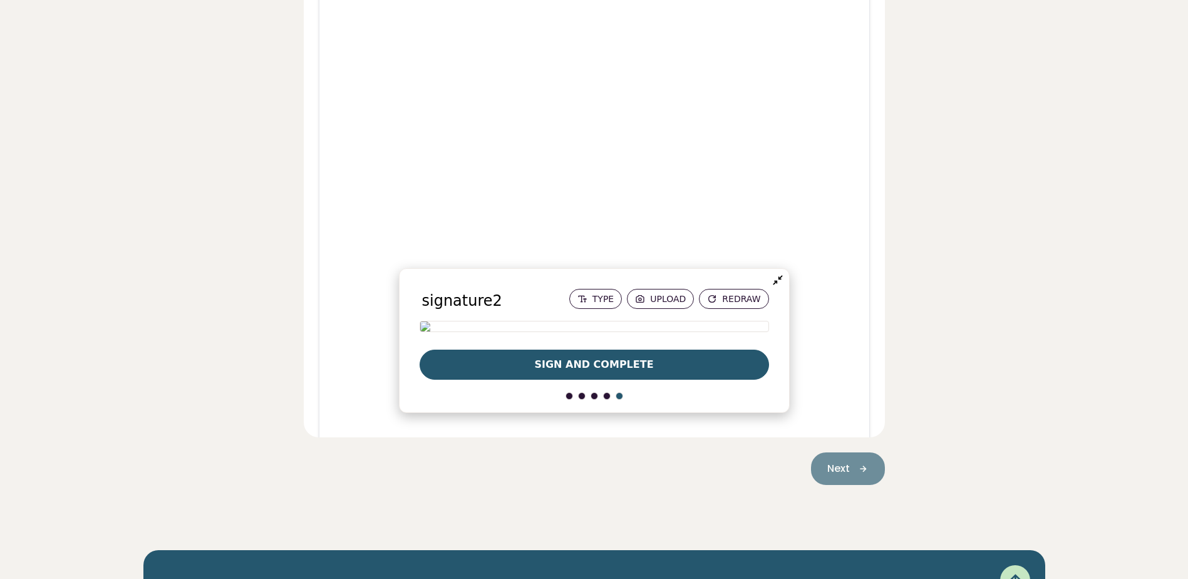
scroll to position [15078, 0]
click at [617, 361] on span "Sign and Complete" at bounding box center [593, 363] width 119 height 15
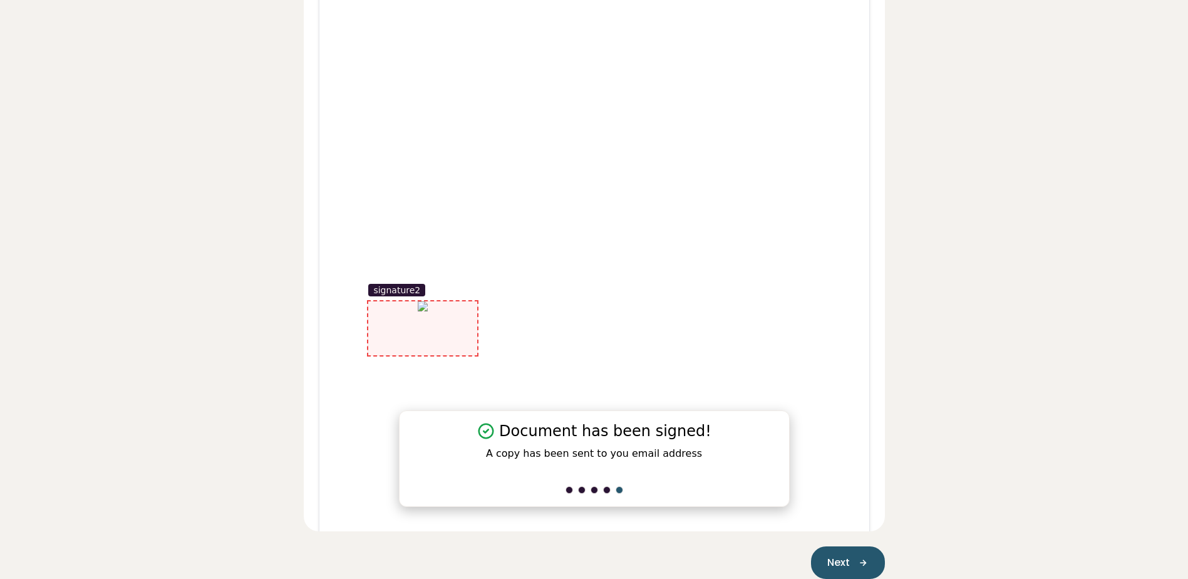
scroll to position [361, 0]
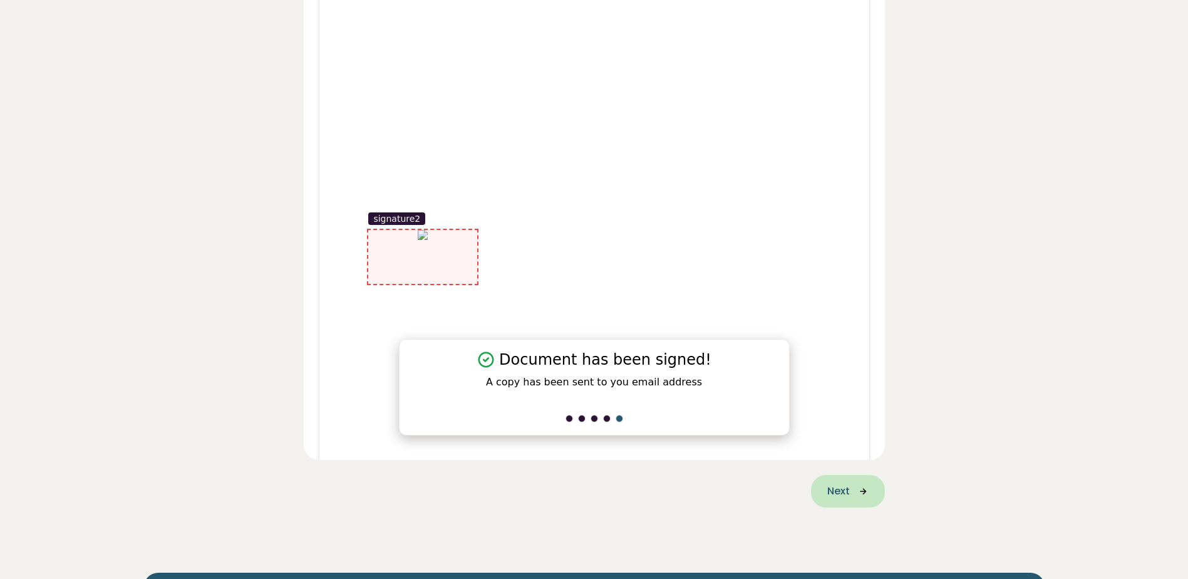
click at [839, 487] on span "Next" at bounding box center [838, 490] width 23 height 15
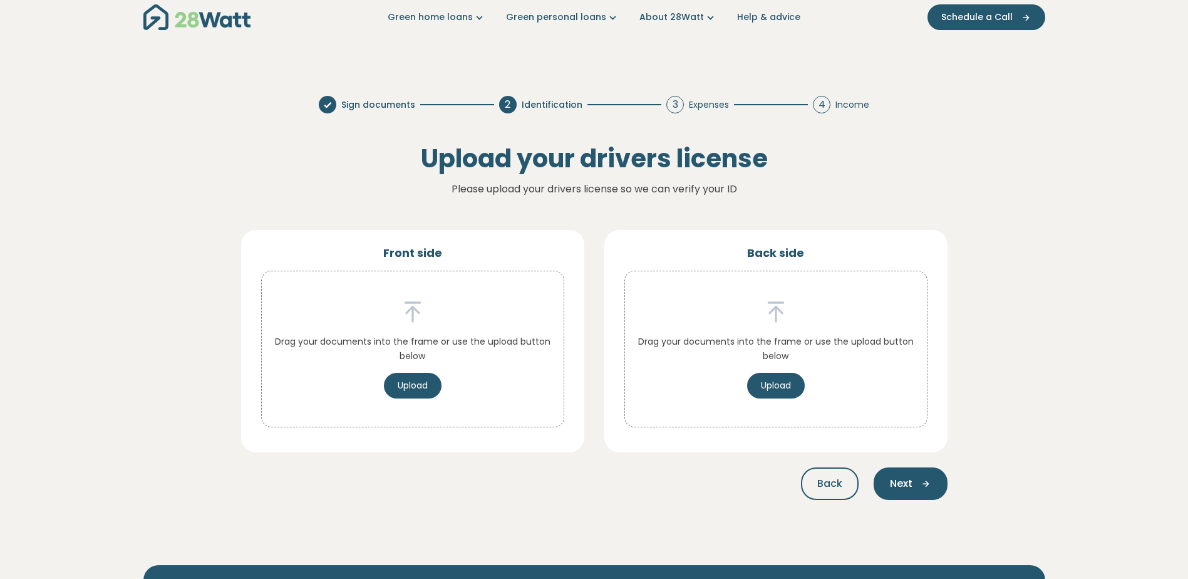
scroll to position [0, 0]
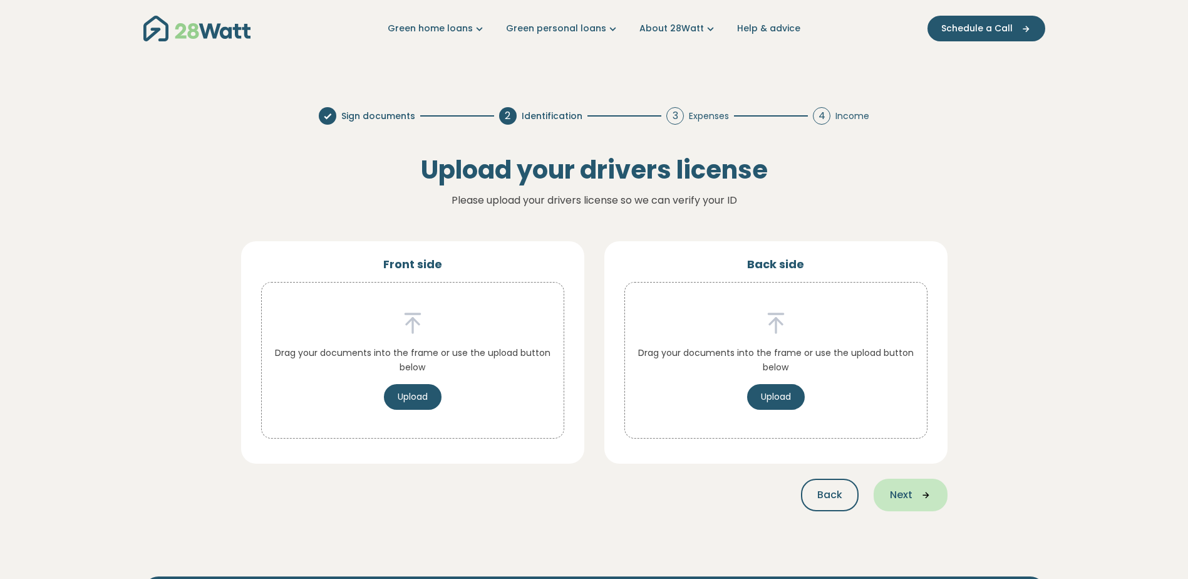
click at [901, 490] on span "Next" at bounding box center [901, 494] width 23 height 15
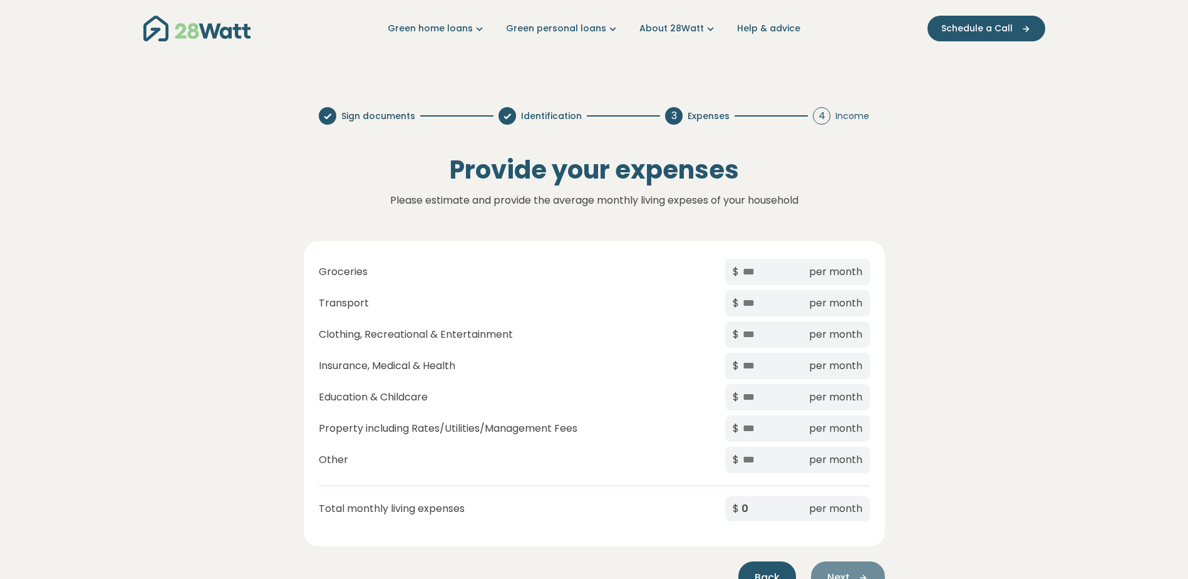
click at [768, 571] on span "Back" at bounding box center [767, 577] width 25 height 15
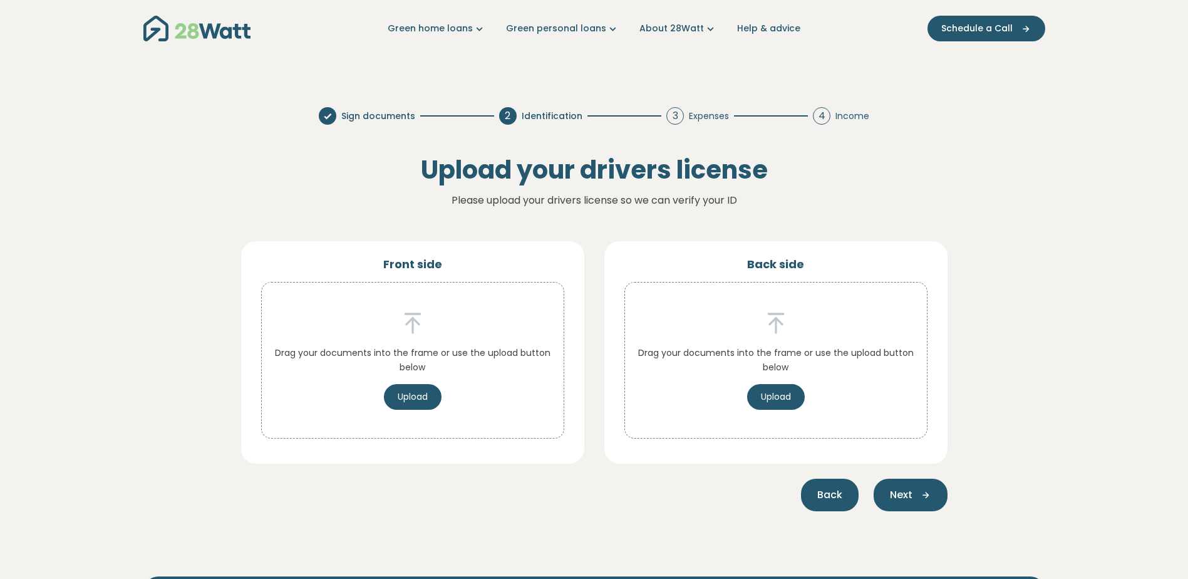
click at [829, 494] on span "Back" at bounding box center [829, 494] width 25 height 15
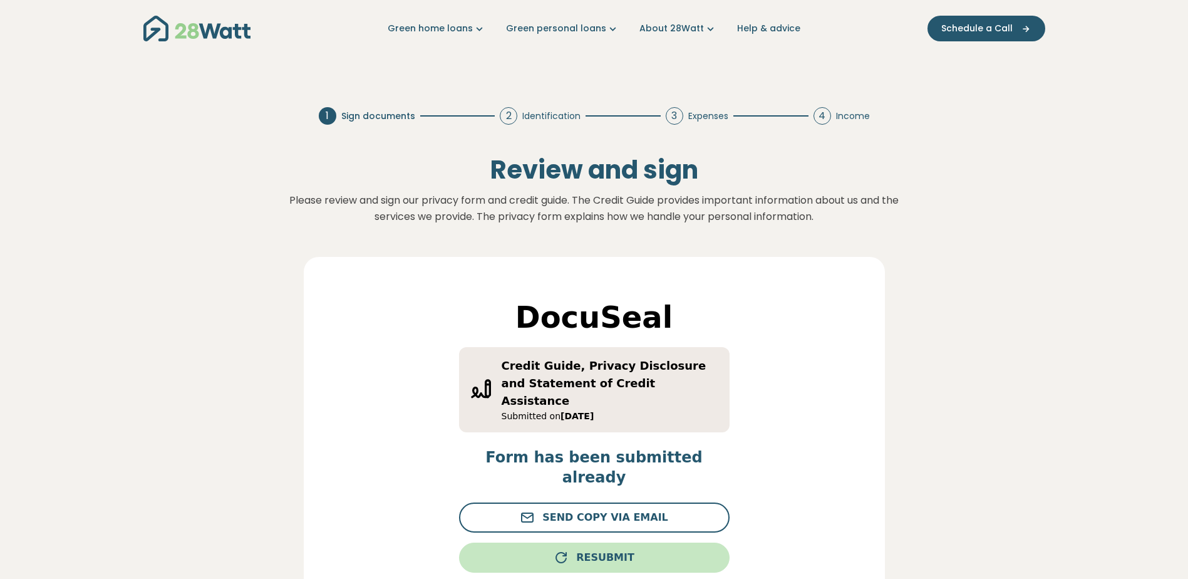
click at [614, 550] on span "Resubmit" at bounding box center [605, 557] width 58 height 15
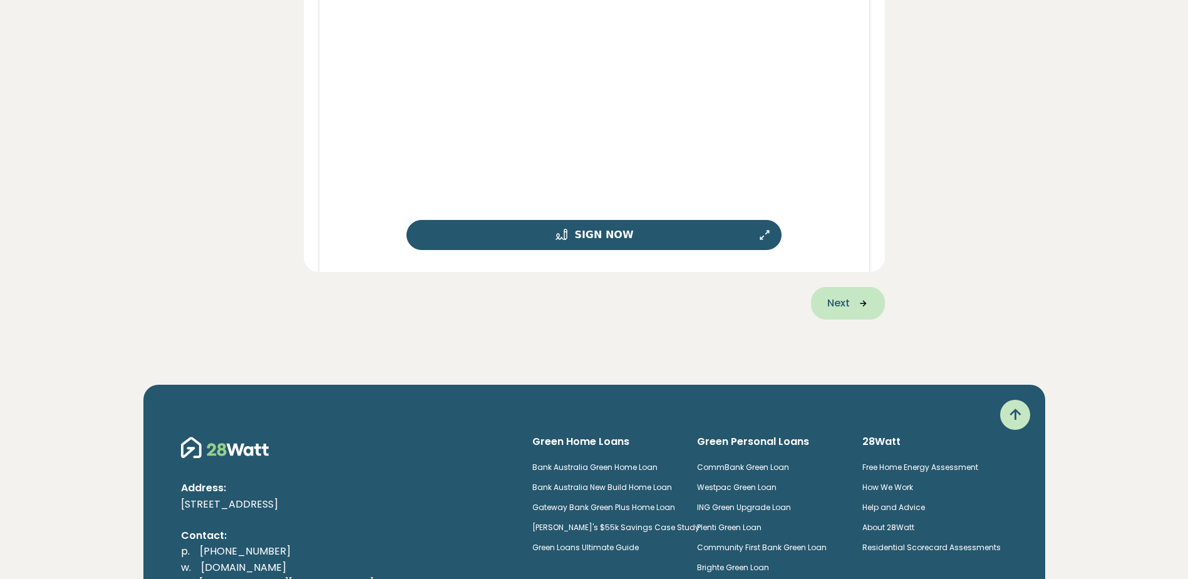
click at [834, 294] on button "Next" at bounding box center [848, 303] width 74 height 33
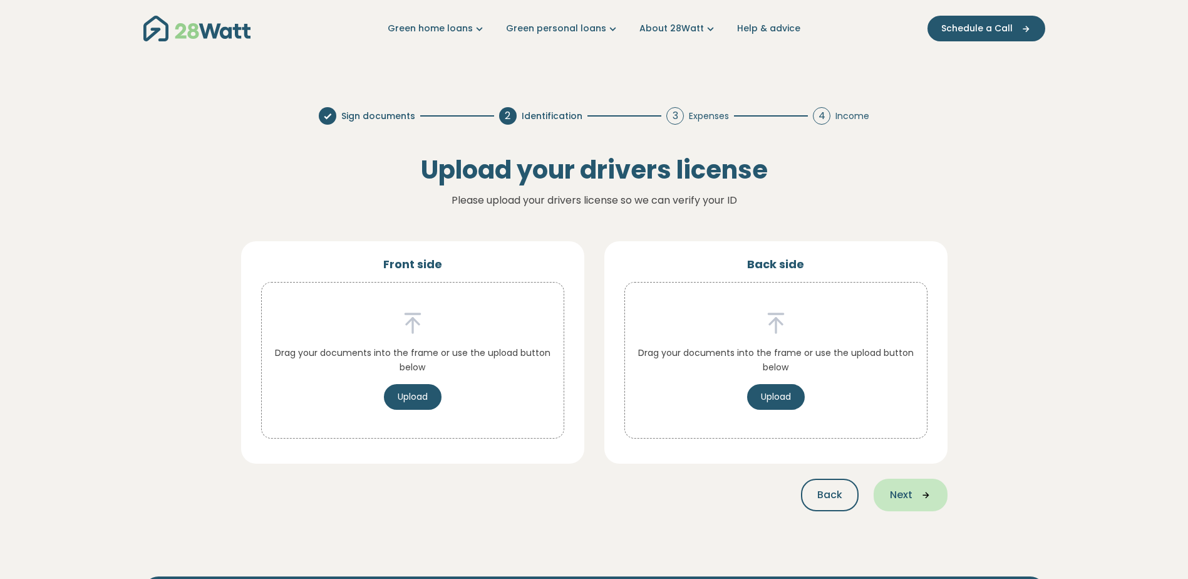
click at [897, 484] on button "Next" at bounding box center [911, 494] width 74 height 33
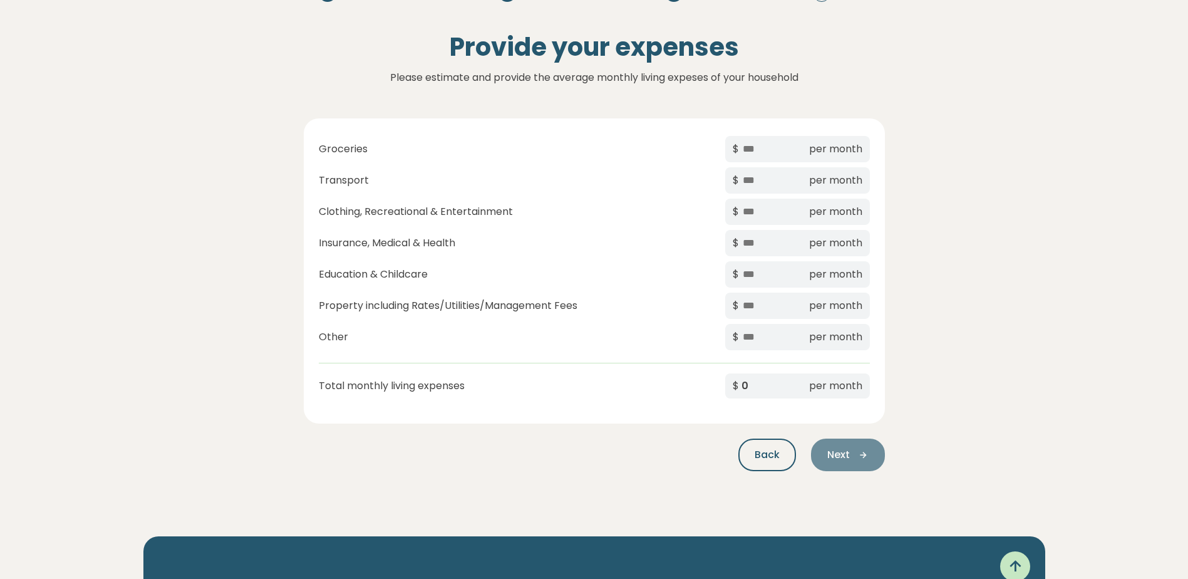
scroll to position [126, 0]
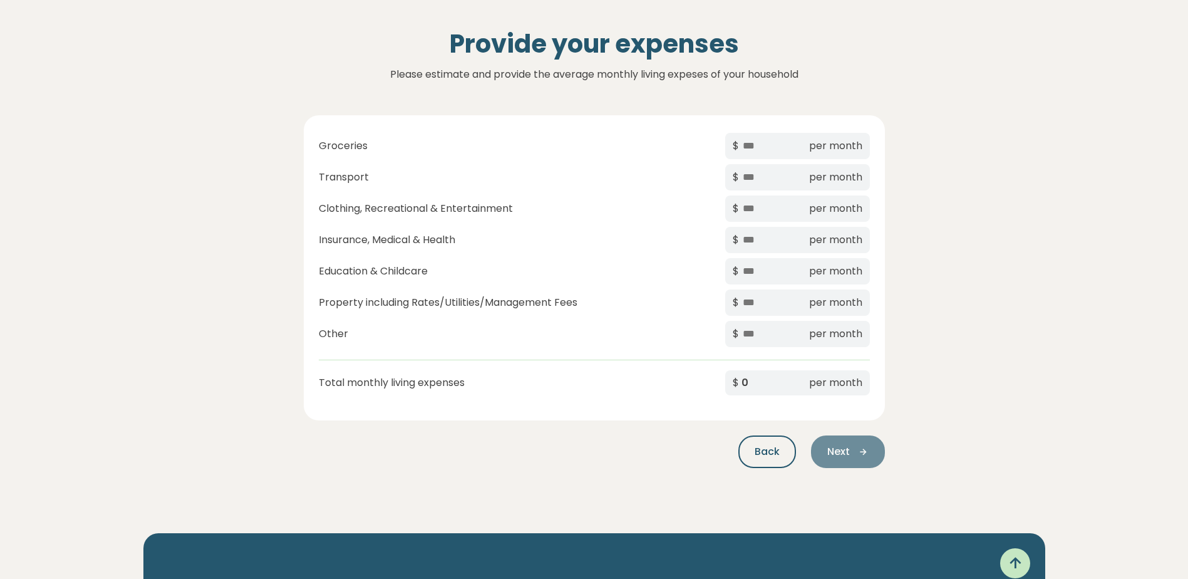
click at [849, 447] on div "Next" at bounding box center [848, 451] width 74 height 33
click at [845, 448] on div "Next" at bounding box center [848, 451] width 74 height 33
